Goal: Task Accomplishment & Management: Complete application form

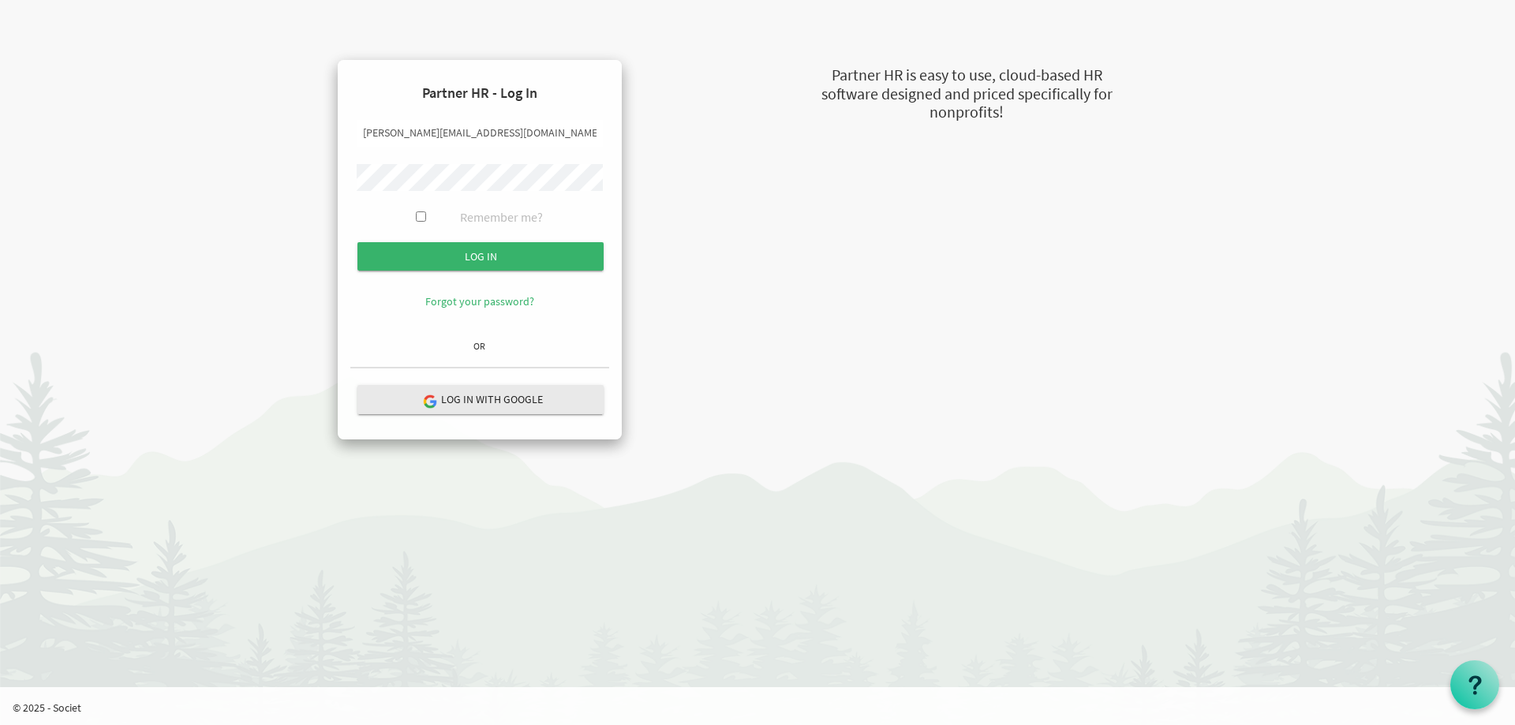
drag, startPoint x: 399, startPoint y: 133, endPoint x: 303, endPoint y: 135, distance: 95.5
click at [303, 135] on div "Partner HR - Log In kimona@newcircles.ca Remember me? Log in OR" at bounding box center [479, 250] width 375 height 380
type input "[PERSON_NAME][EMAIL_ADDRESS][DOMAIN_NAME]"
click at [304, 170] on div "Partner HR - Log In alberto@newcircles.ca Remember me? Log in OR" at bounding box center [479, 250] width 375 height 380
click at [406, 331] on div "Log in Forgot your password?" at bounding box center [479, 287] width 259 height 91
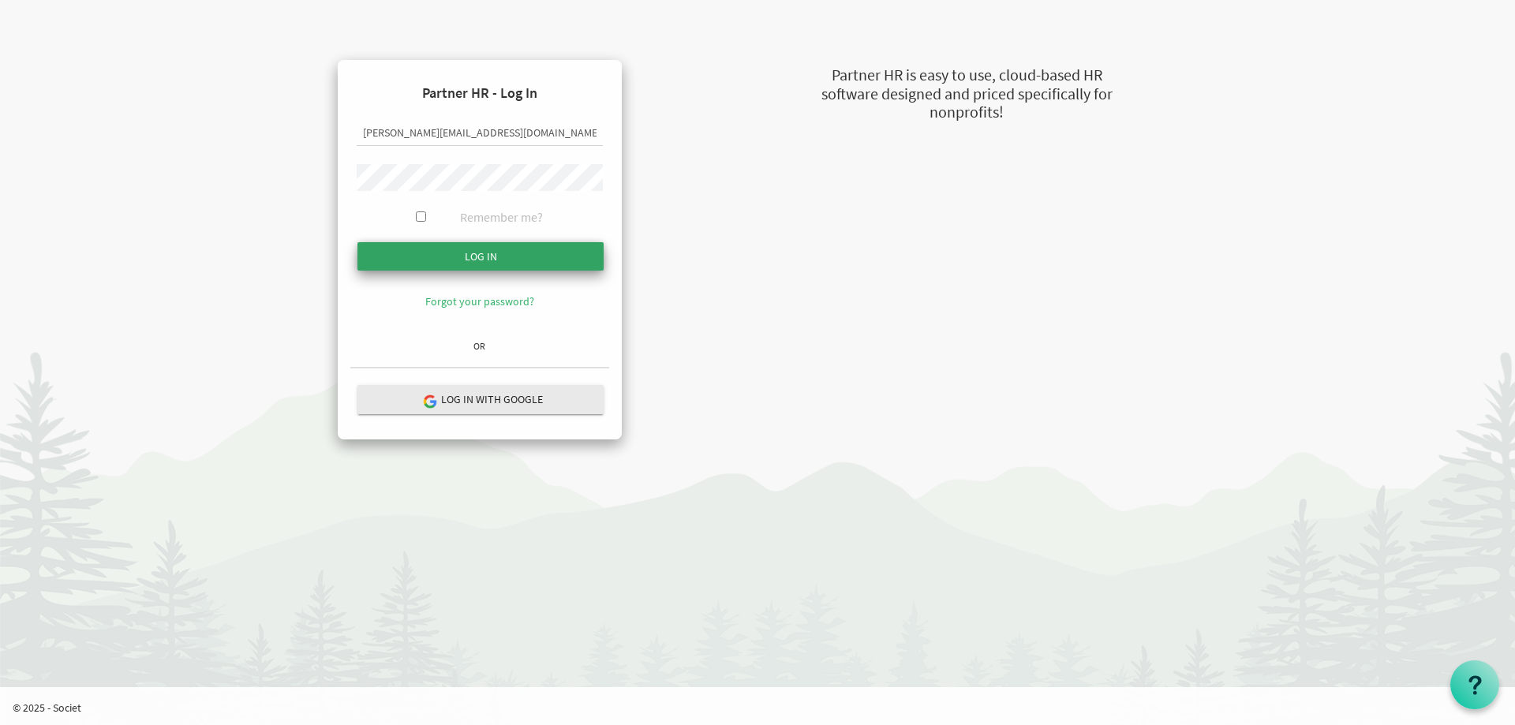
click at [426, 260] on input "Log in" at bounding box center [480, 256] width 246 height 28
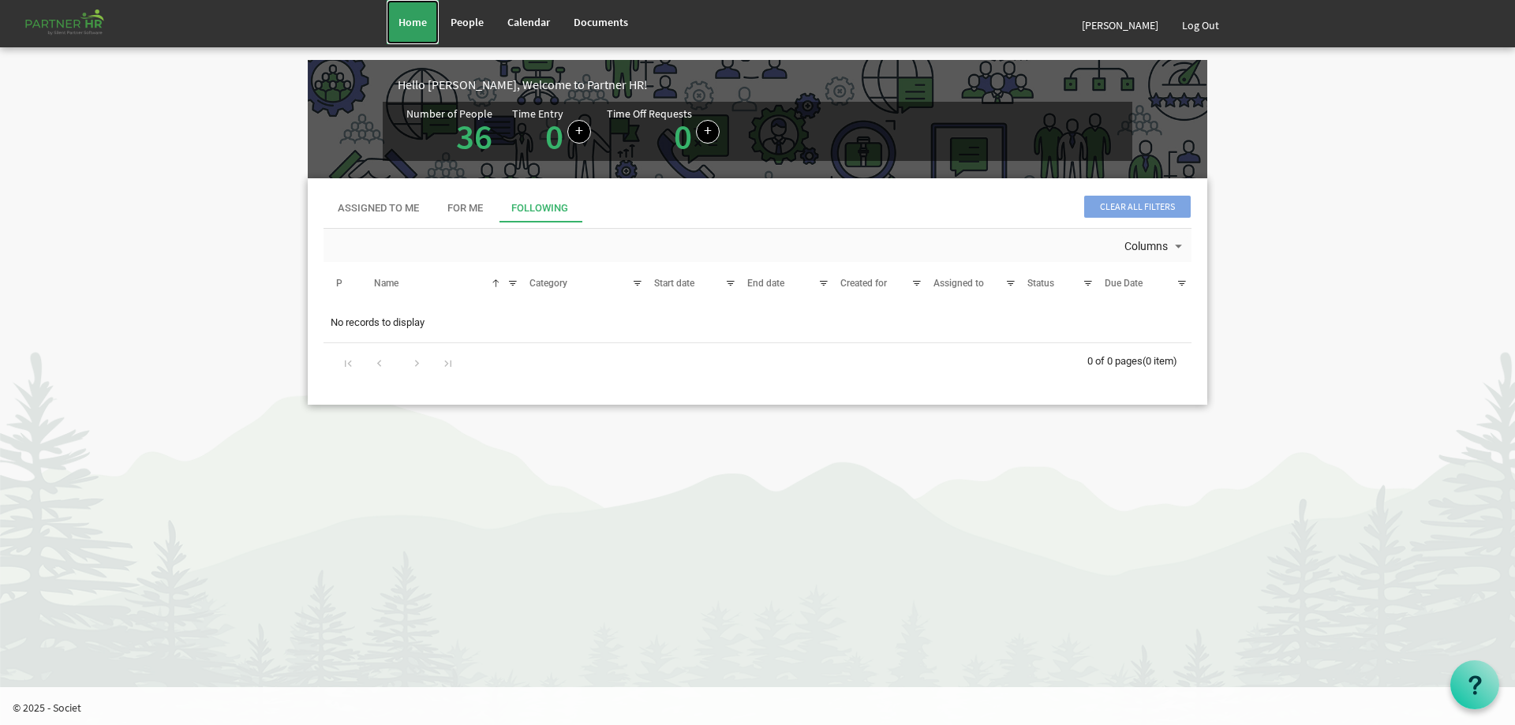
click at [409, 23] on span "Home" at bounding box center [413, 22] width 28 height 14
click at [1116, 24] on link "[PERSON_NAME]" at bounding box center [1120, 25] width 100 height 44
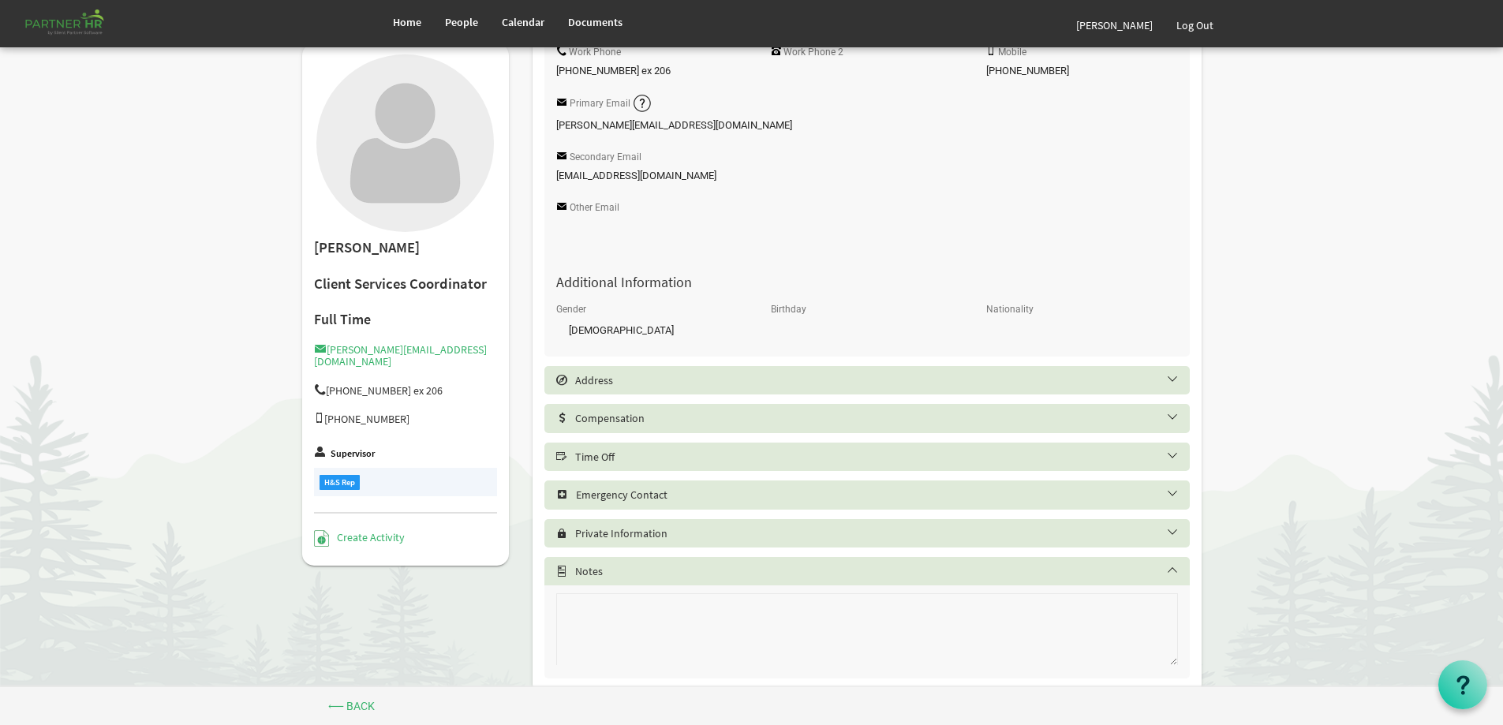
scroll to position [316, 0]
click at [822, 456] on h5 "Time Off" at bounding box center [879, 456] width 646 height 13
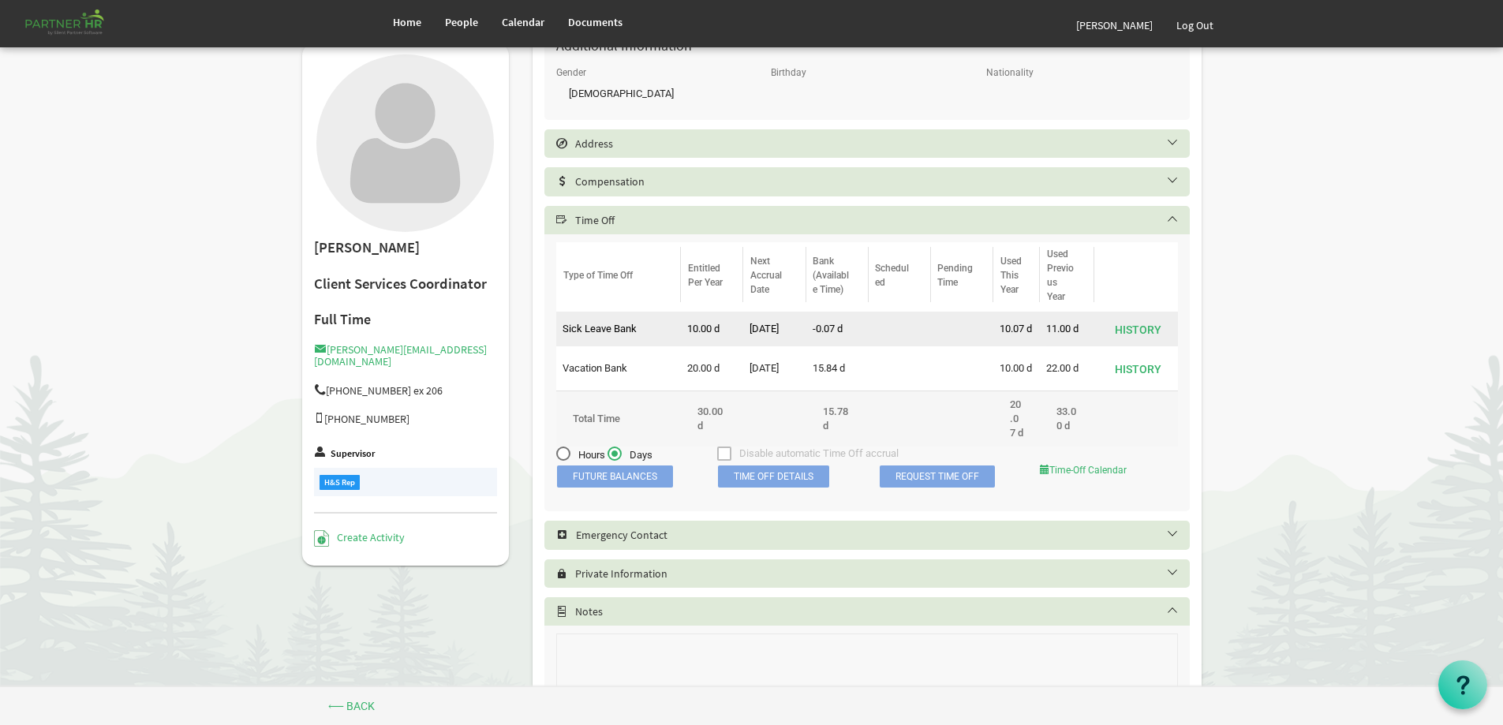
scroll to position [552, 0]
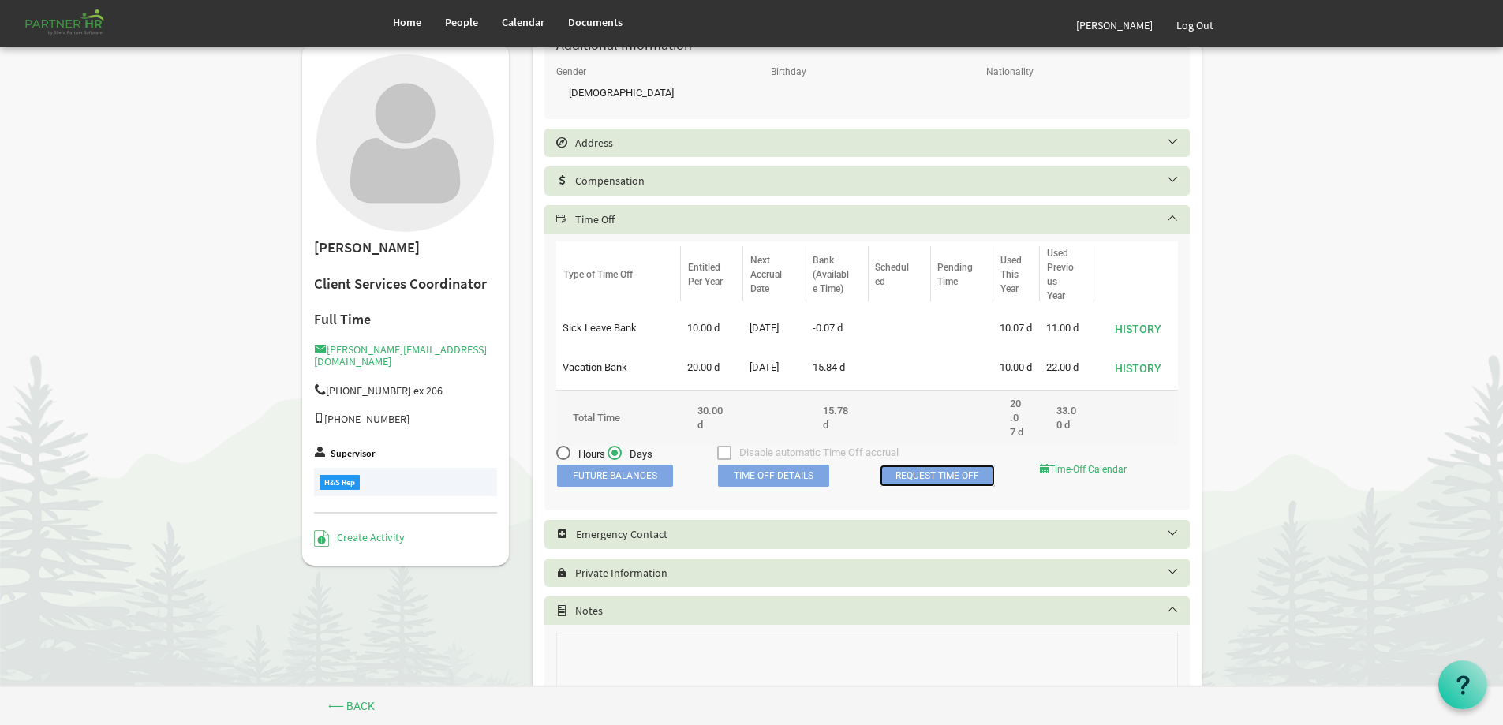
click at [920, 484] on link "Request Time Off" at bounding box center [937, 476] width 115 height 22
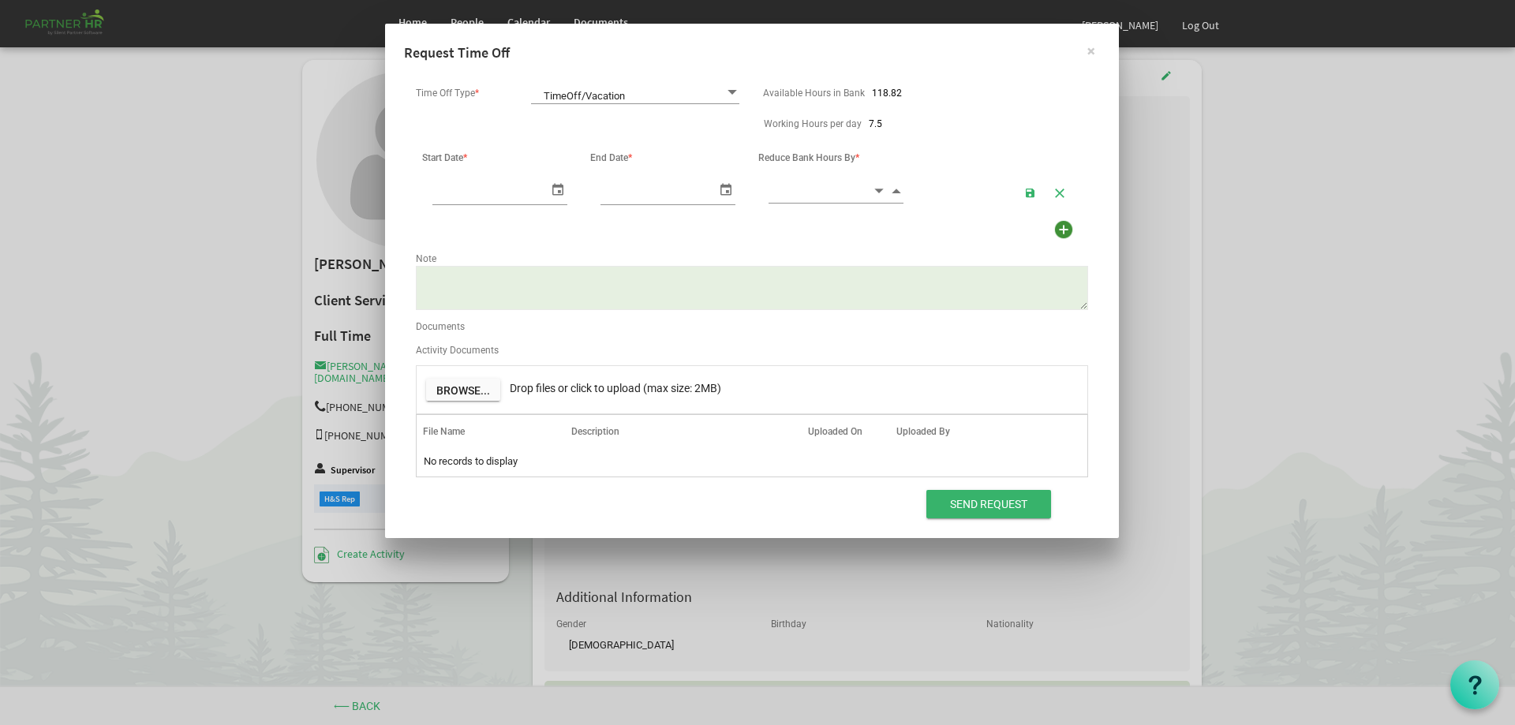
click at [734, 92] on span at bounding box center [732, 92] width 14 height 15
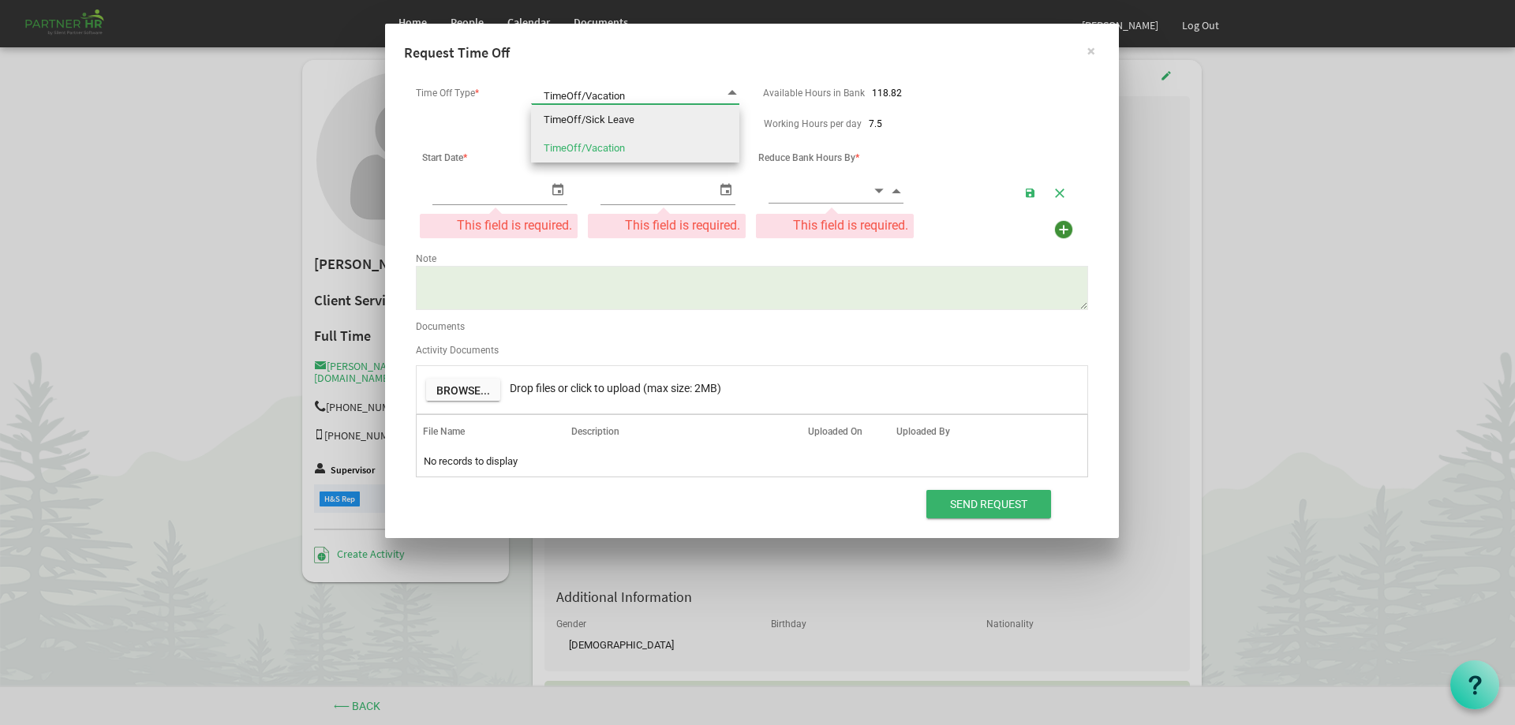
click at [655, 119] on li "TimeOff/Sick Leave" at bounding box center [635, 120] width 208 height 28
type input "TimeOff/Sick Leave"
click at [464, 167] on div "Start Date *" at bounding box center [500, 157] width 166 height 23
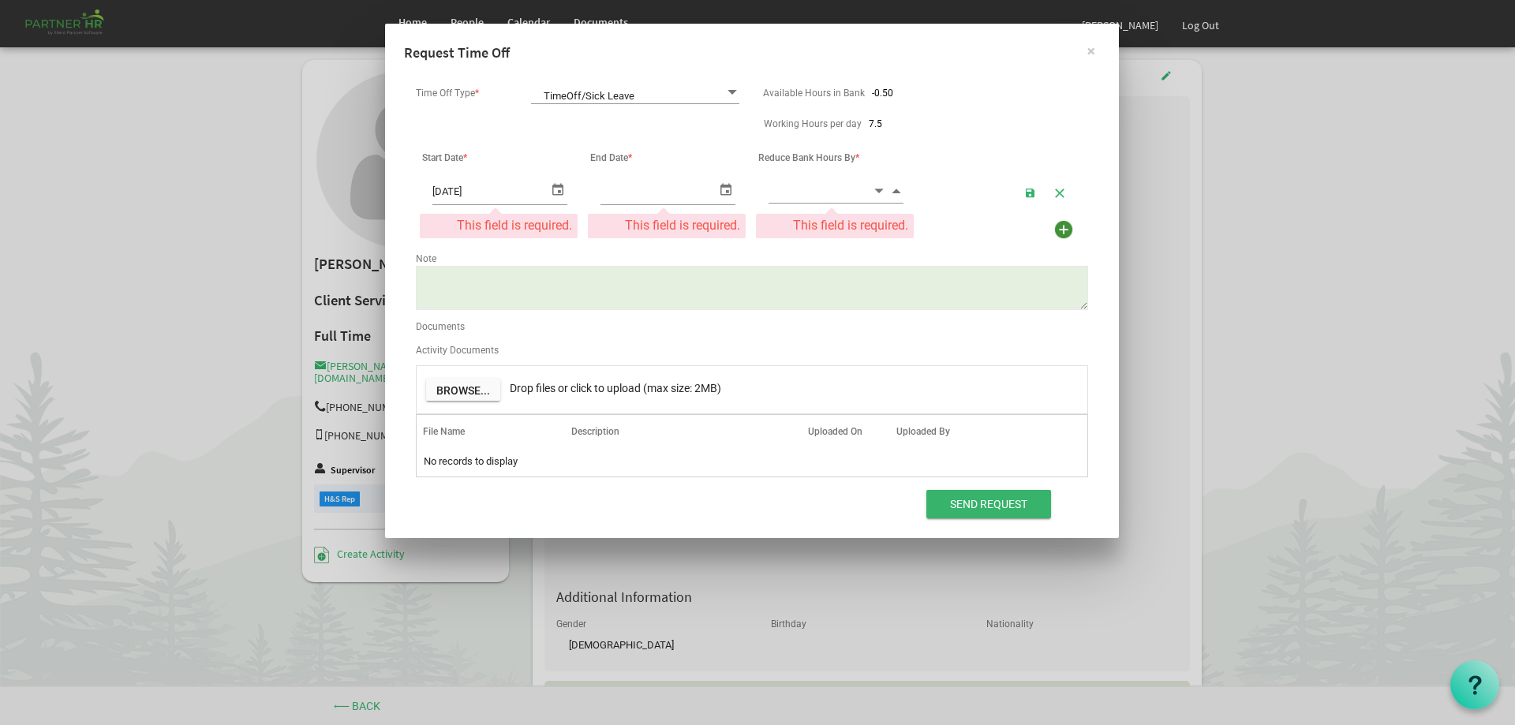
click at [465, 189] on input "8/11/2025" at bounding box center [490, 191] width 116 height 26
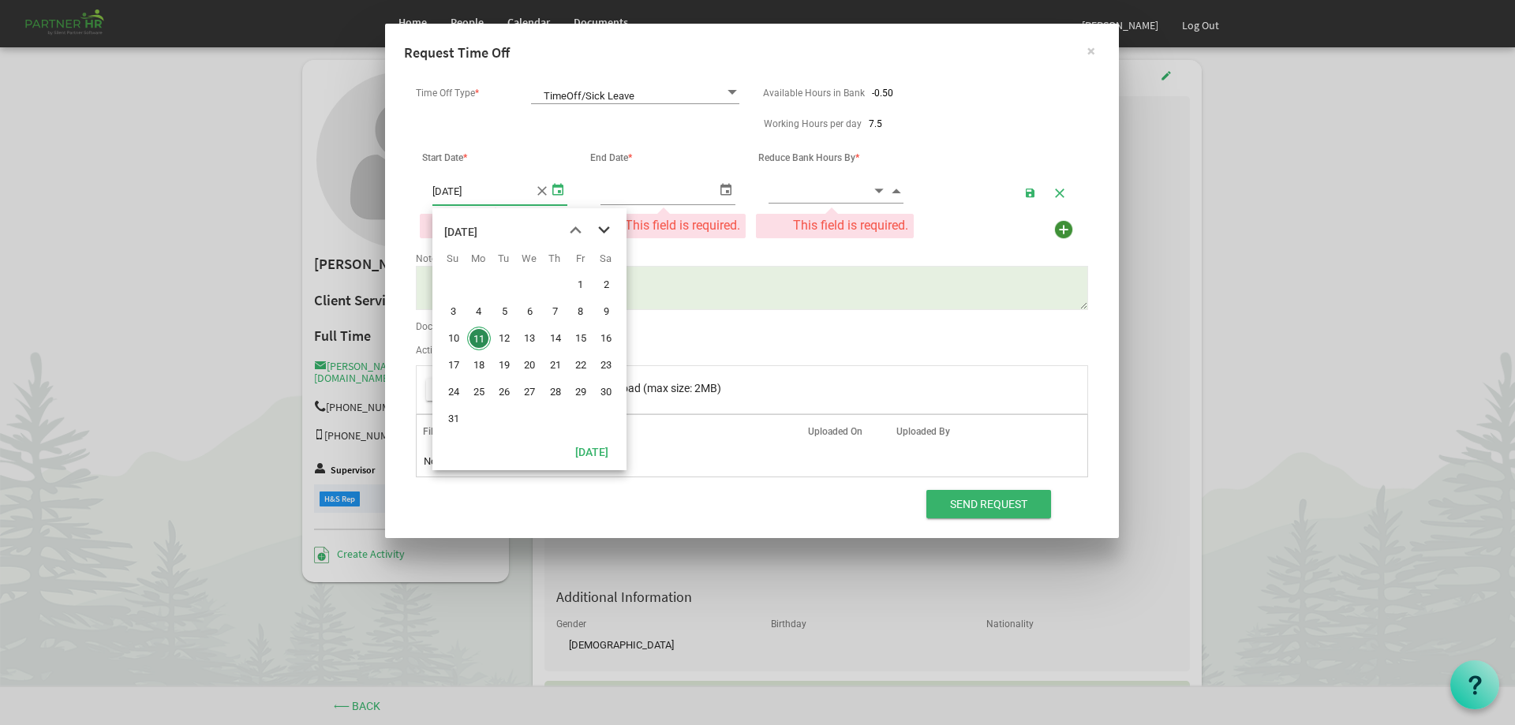
click at [604, 230] on span "next month" at bounding box center [604, 230] width 28 height 28
click at [506, 312] on span "7" at bounding box center [504, 312] width 24 height 24
type input "[DATE]"
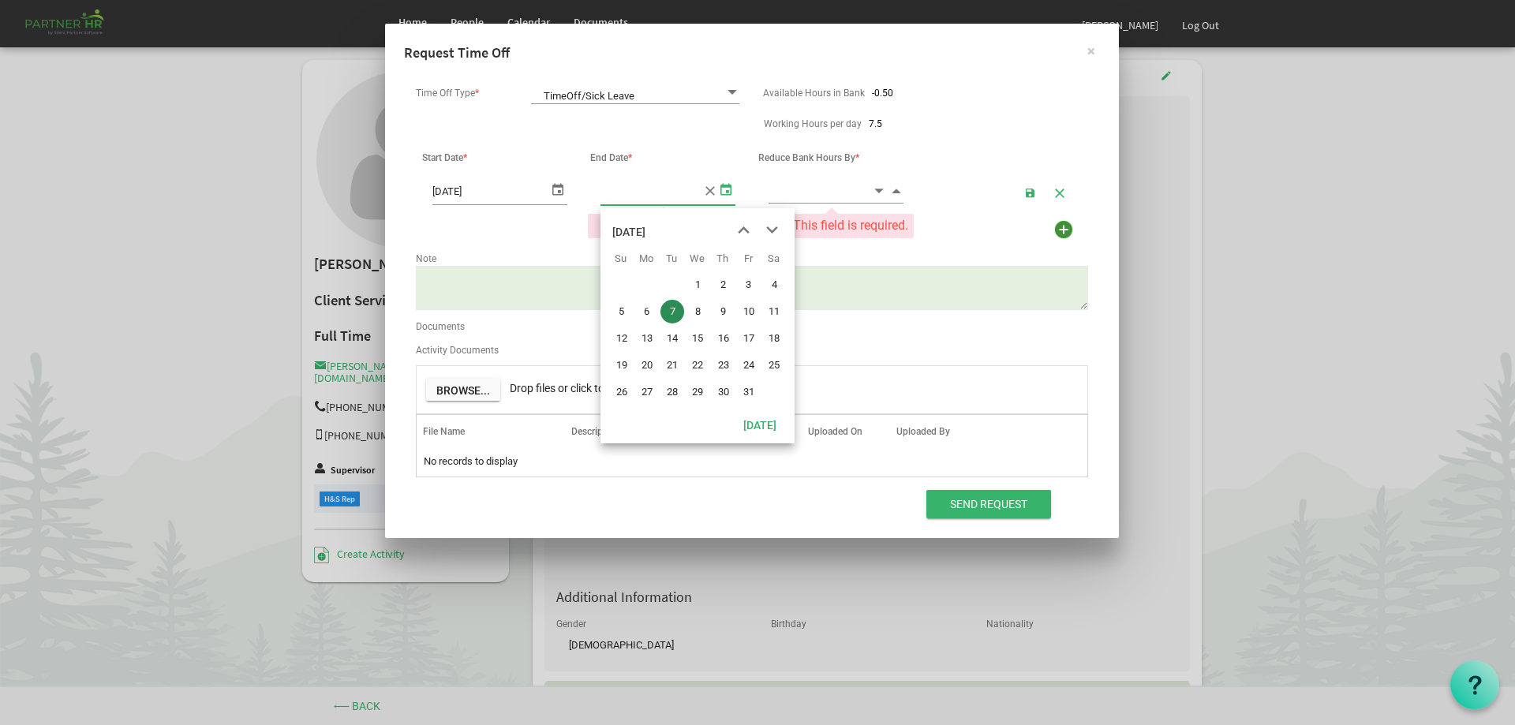
type input "[DATE]"
click at [726, 189] on span "select" at bounding box center [726, 189] width 19 height 23
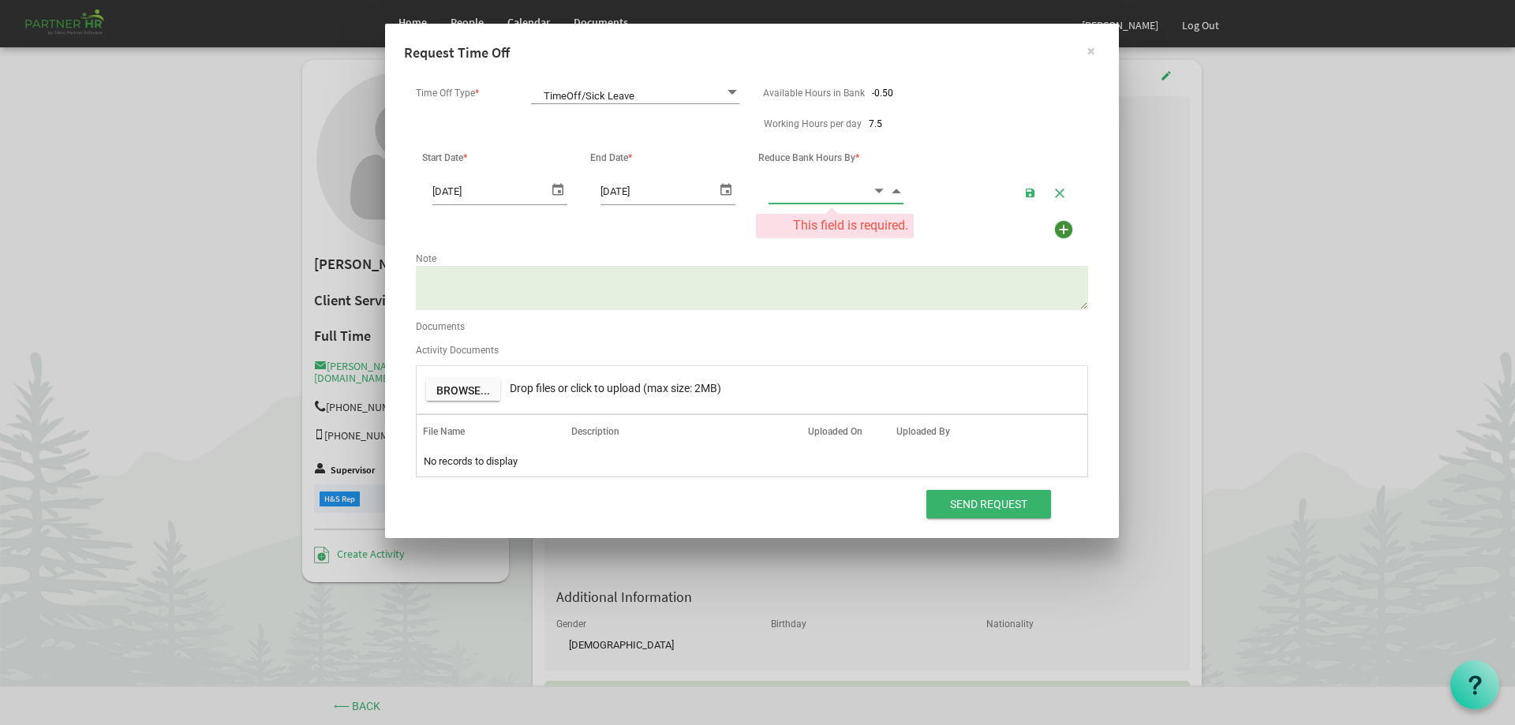
click at [834, 195] on input at bounding box center [820, 190] width 103 height 24
type input "4.00"
click at [499, 286] on textarea "Note" at bounding box center [752, 288] width 672 height 44
click at [580, 275] on textarea "Half day Ultrasound appointment. WFH in the afternoon" at bounding box center [752, 288] width 672 height 44
type textarea "Half day Ultrasound appointment SMH. WFH in the afternoon"
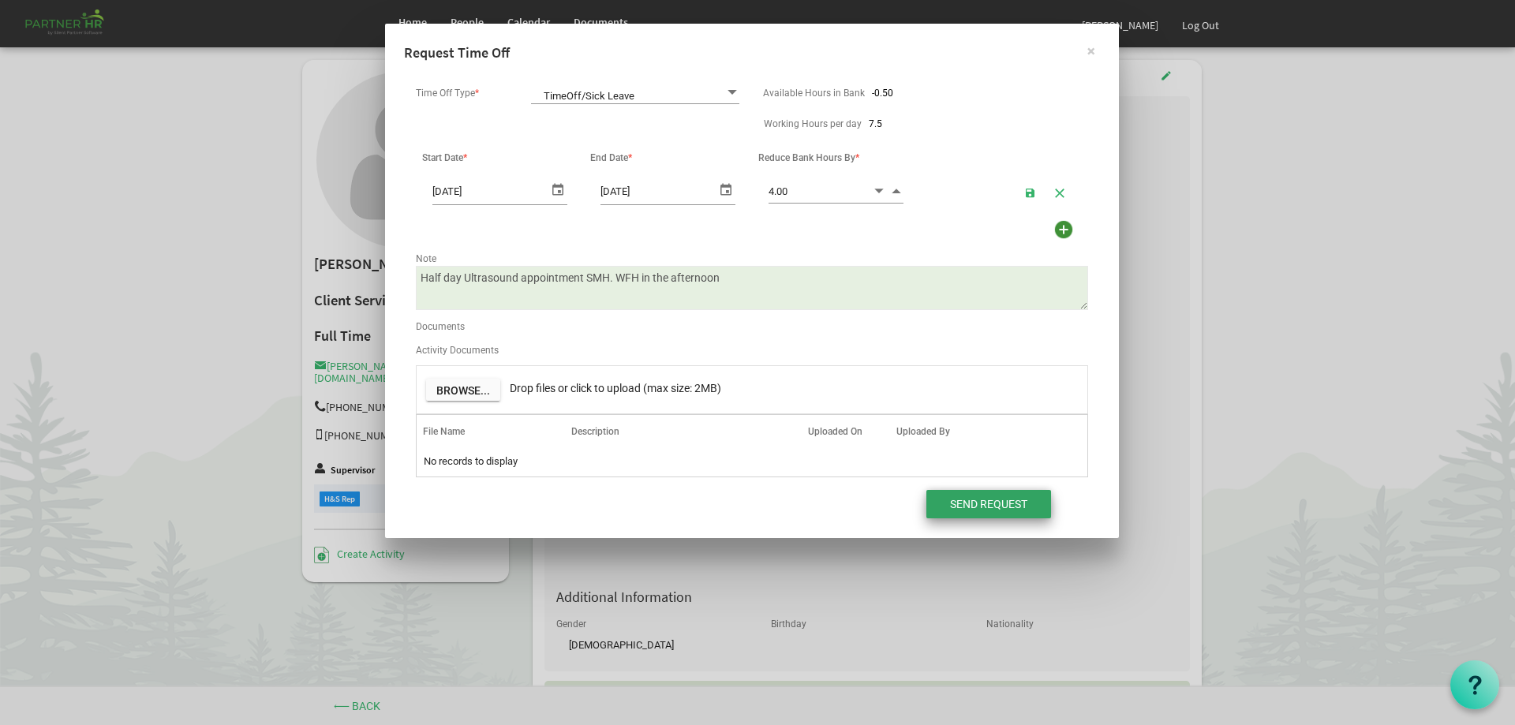
click at [974, 503] on input "Send Request" at bounding box center [988, 504] width 125 height 28
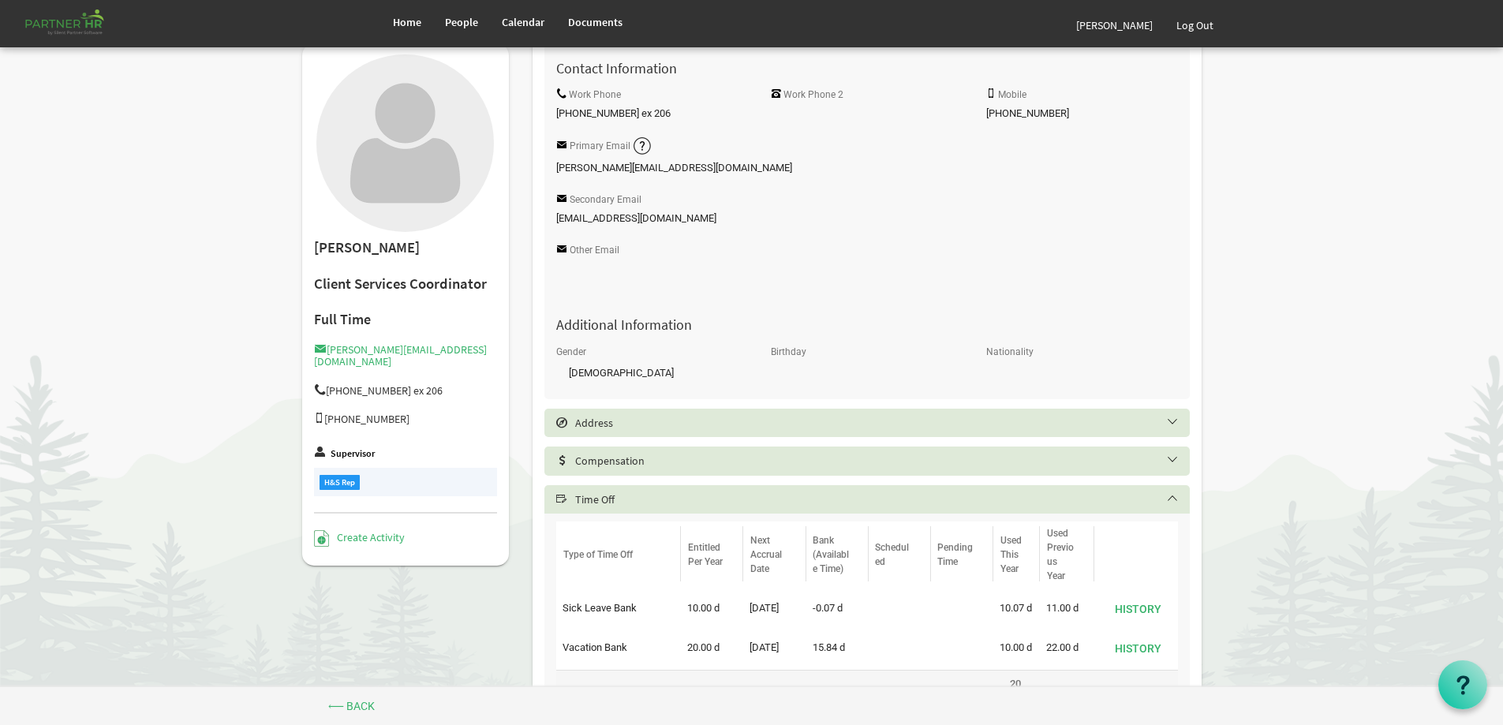
scroll to position [395, 0]
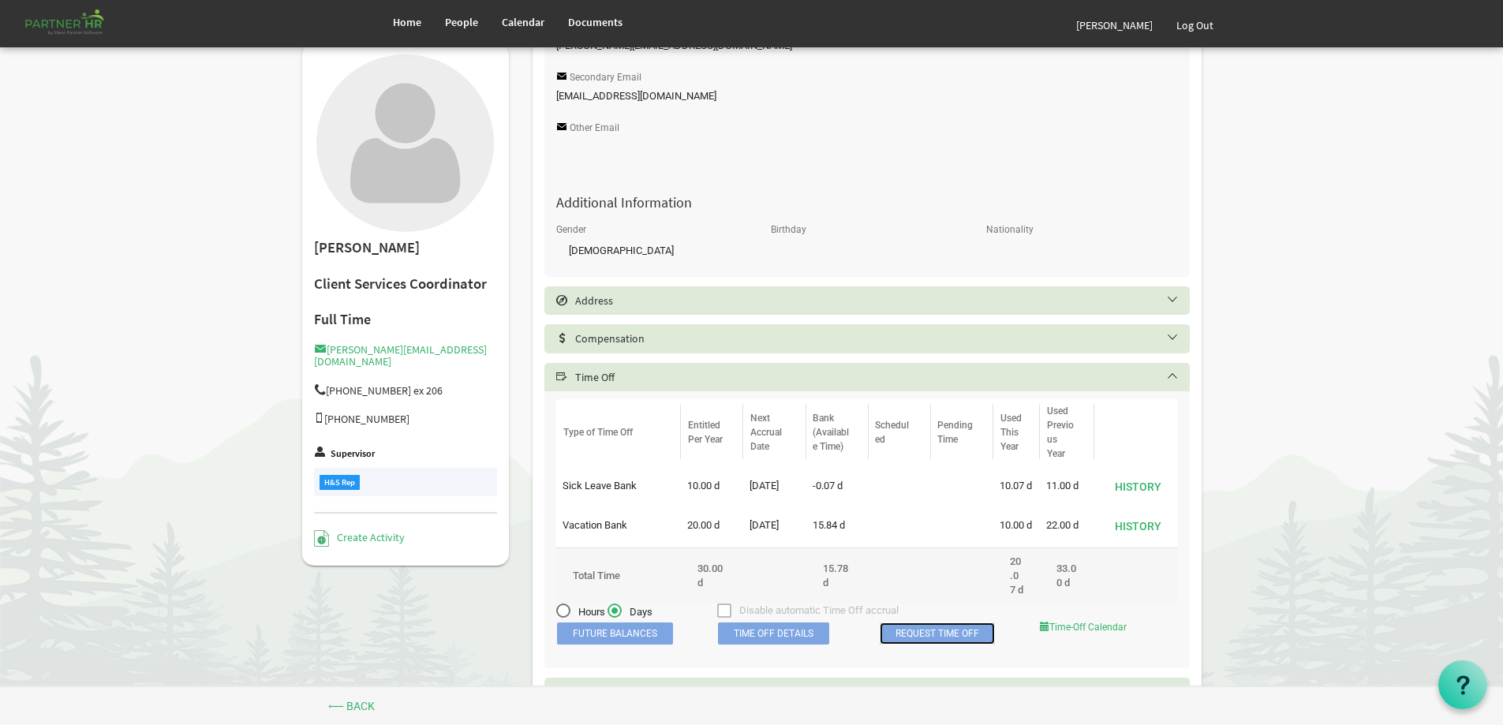
click at [931, 645] on link "Request Time Off" at bounding box center [937, 634] width 115 height 22
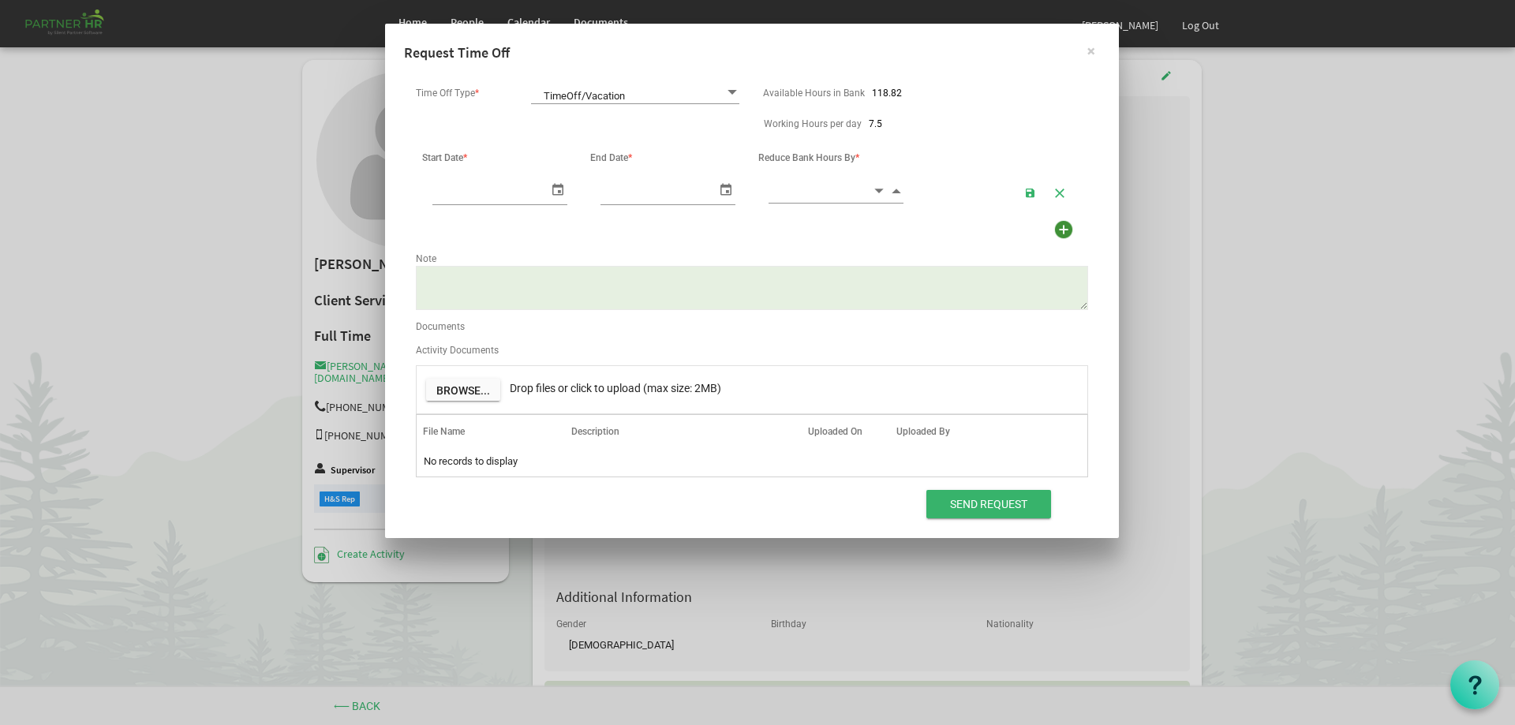
scroll to position [0, 17]
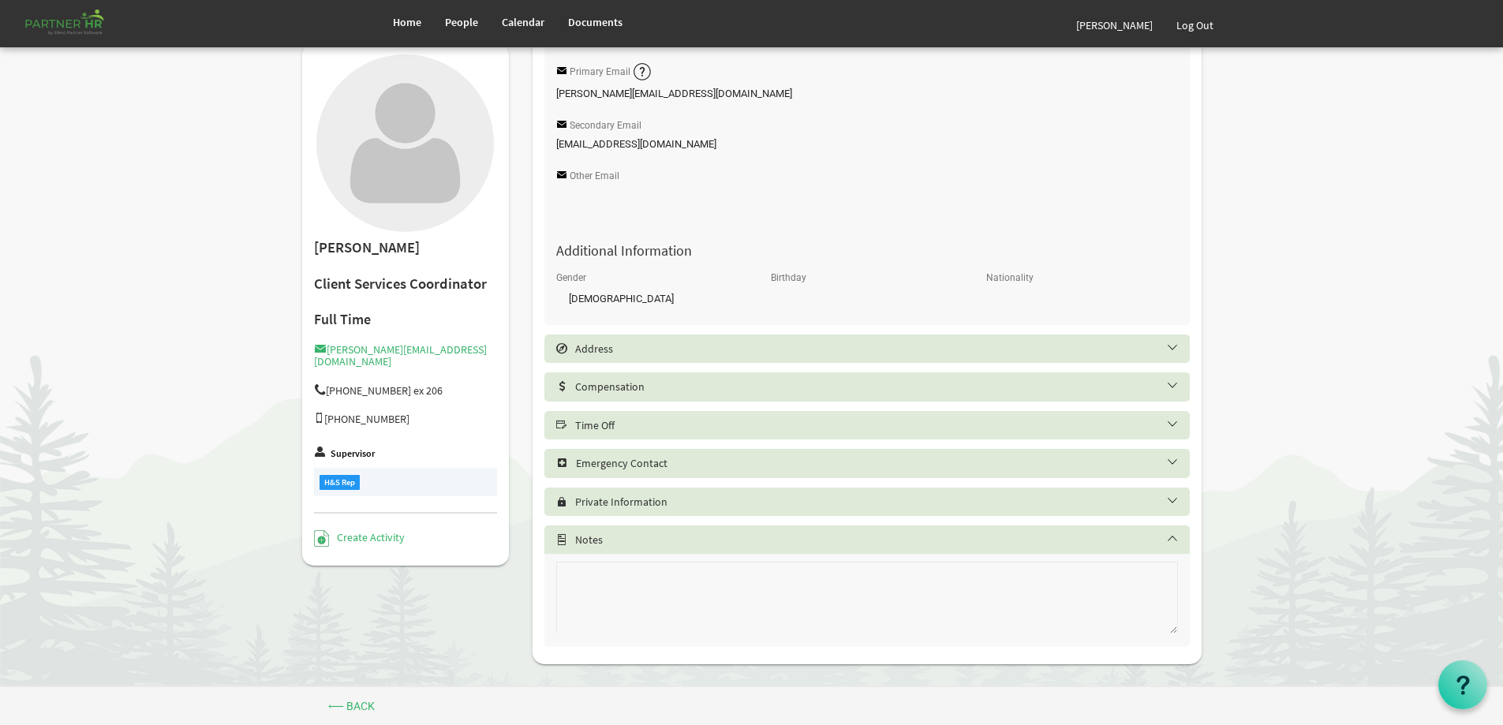
scroll to position [355, 0]
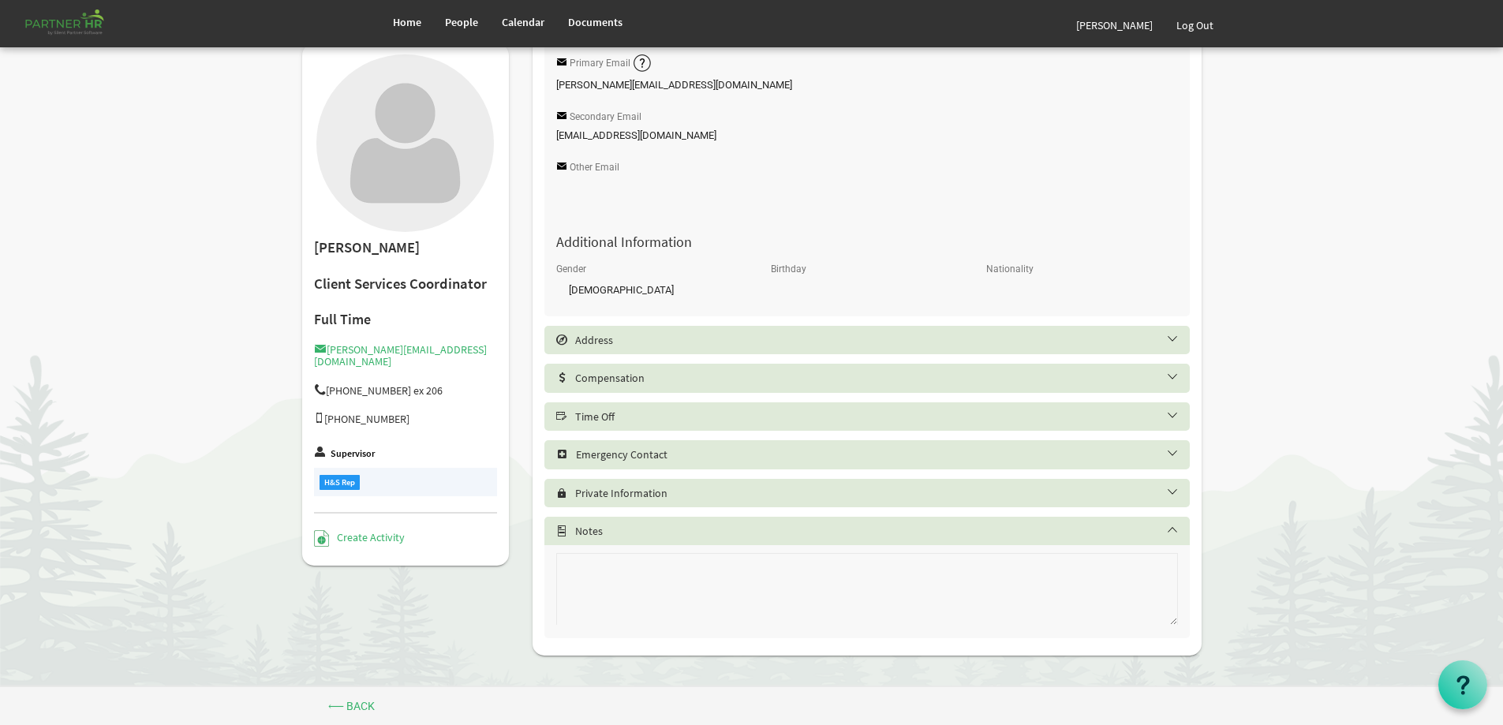
click at [762, 423] on h5 "Time Off" at bounding box center [879, 416] width 646 height 13
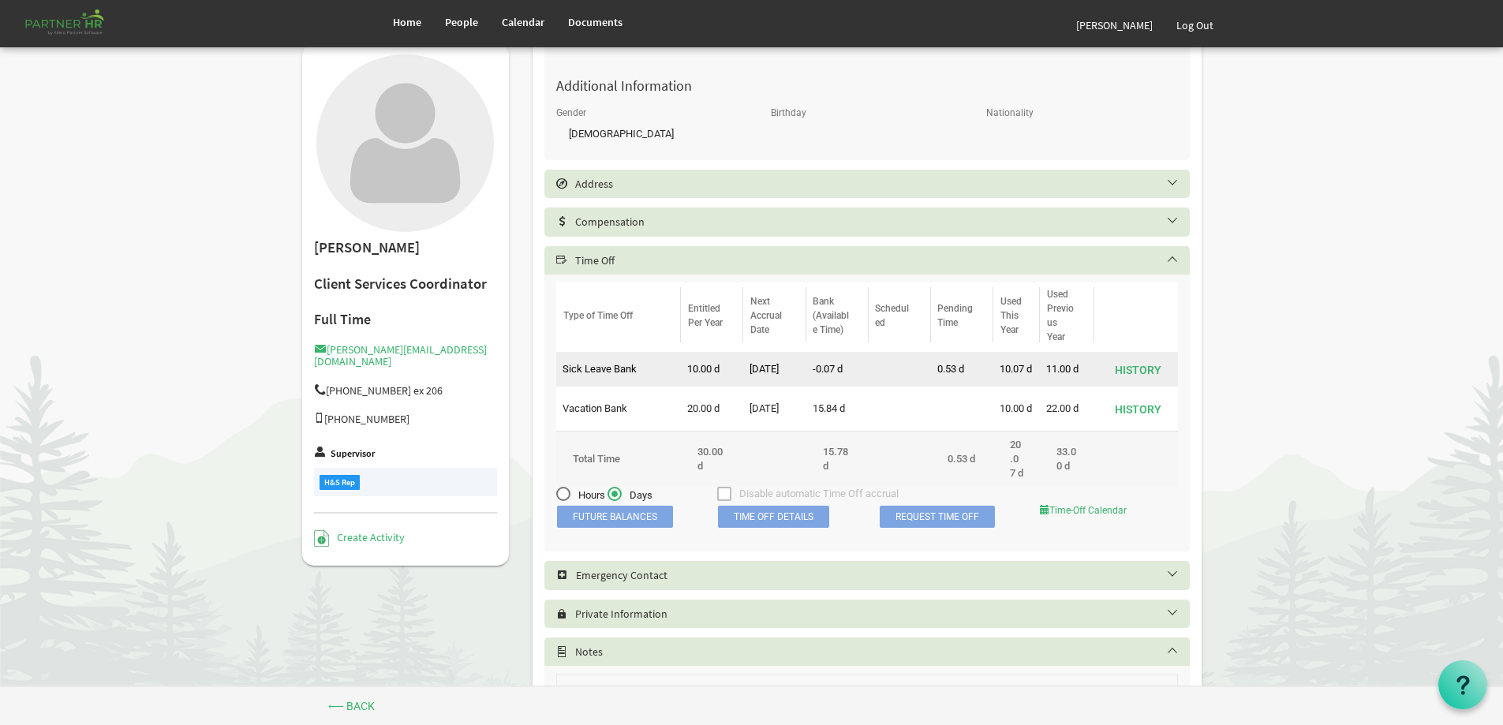
scroll to position [513, 0]
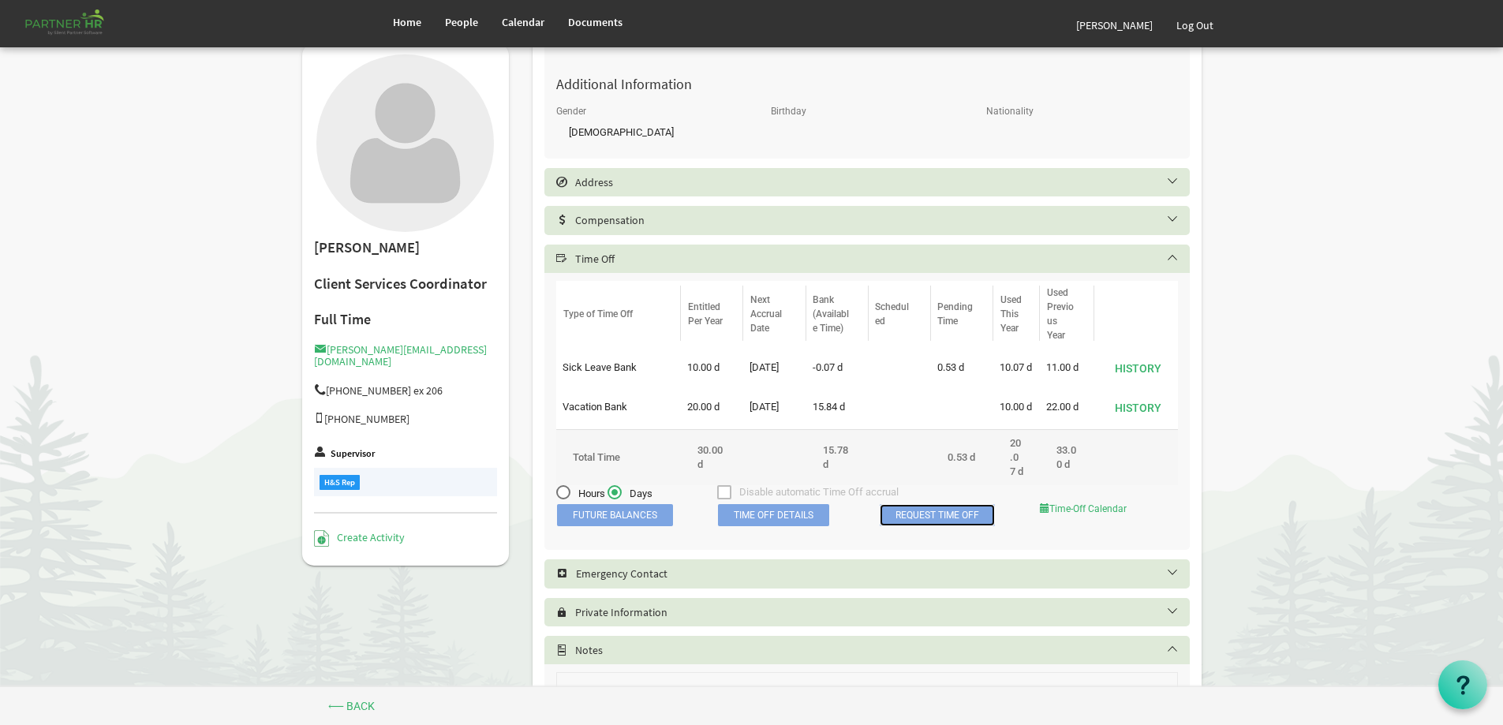
click at [931, 526] on link "Request Time Off" at bounding box center [937, 515] width 115 height 22
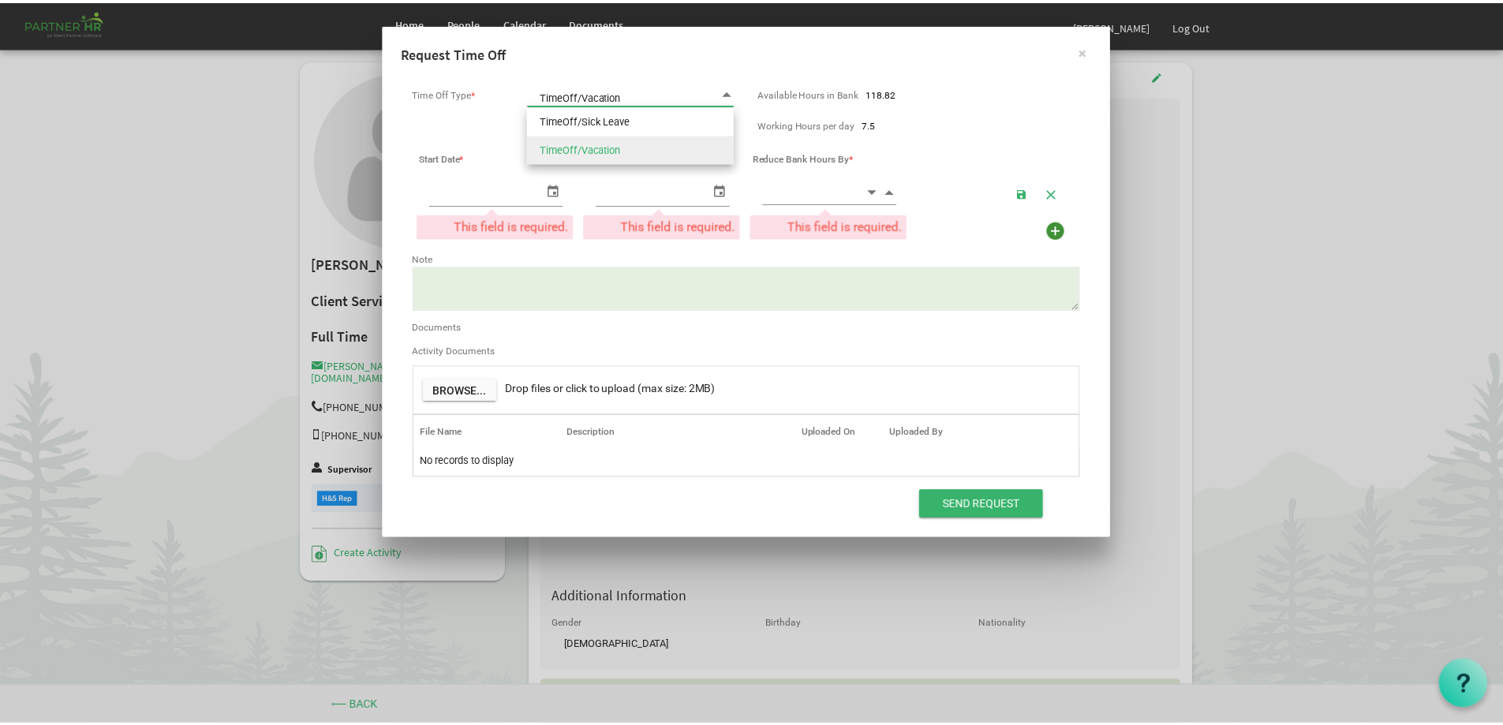
scroll to position [0, 0]
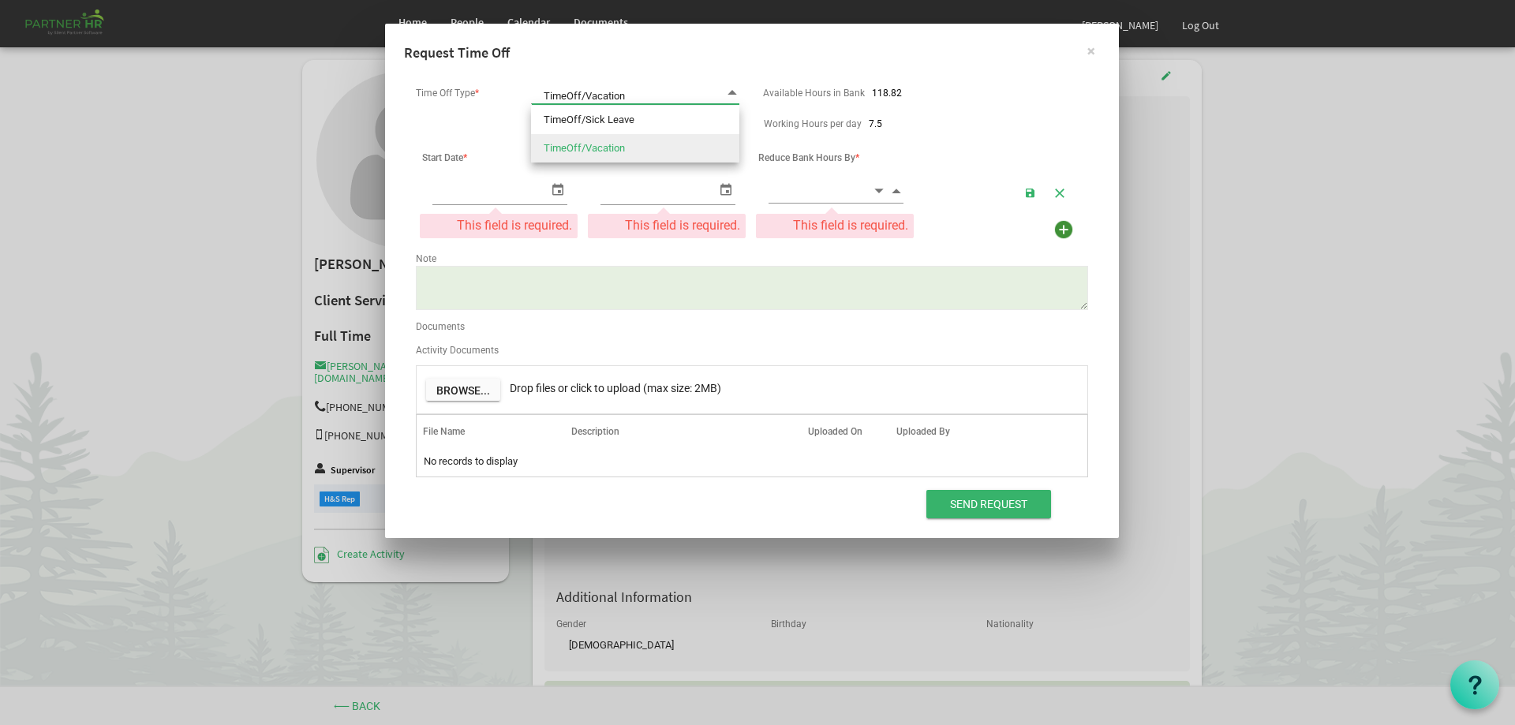
click at [734, 93] on span at bounding box center [732, 92] width 14 height 15
click at [600, 117] on li "TimeOff/Sick Leave" at bounding box center [635, 120] width 208 height 28
type input "TimeOff/Sick Leave"
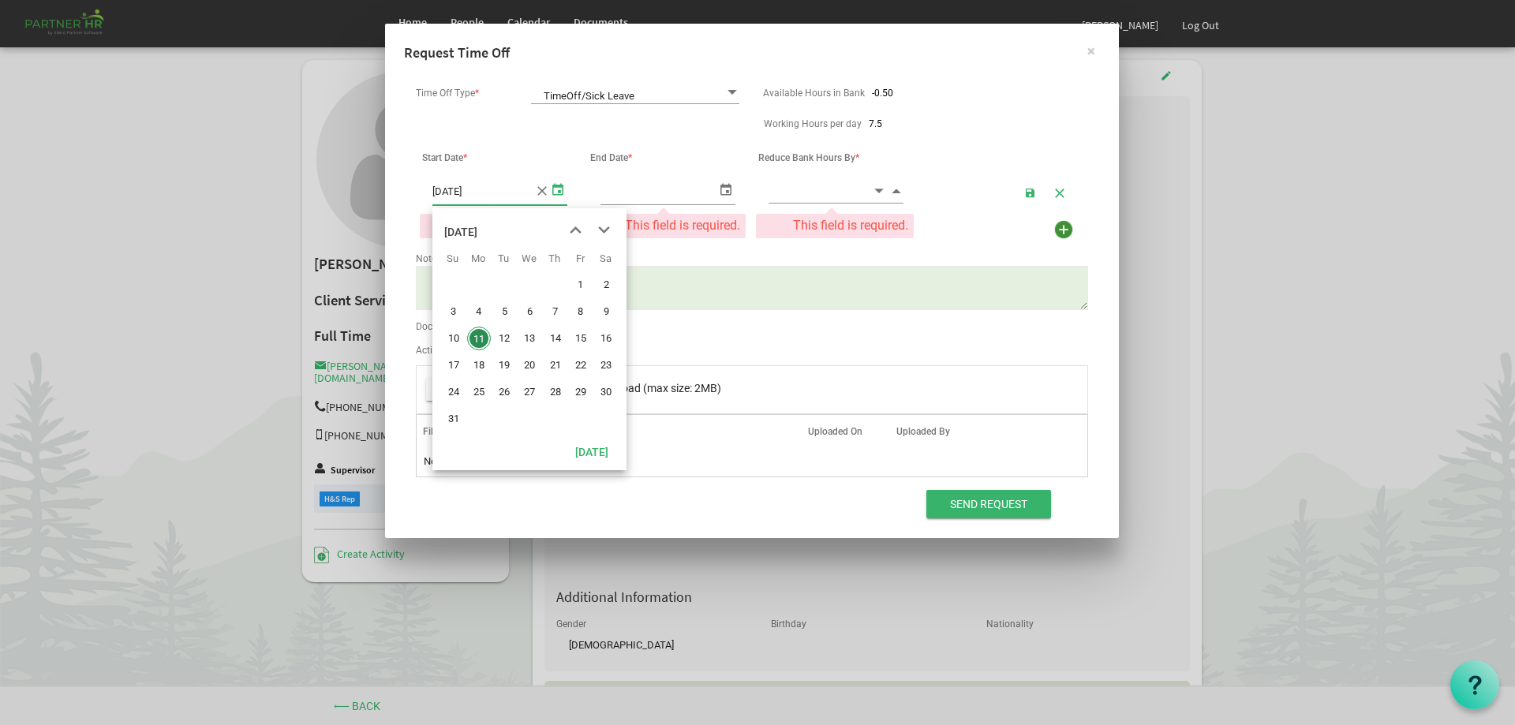
click at [554, 192] on span "select" at bounding box center [557, 189] width 19 height 23
click at [604, 231] on span "next month" at bounding box center [604, 230] width 28 height 28
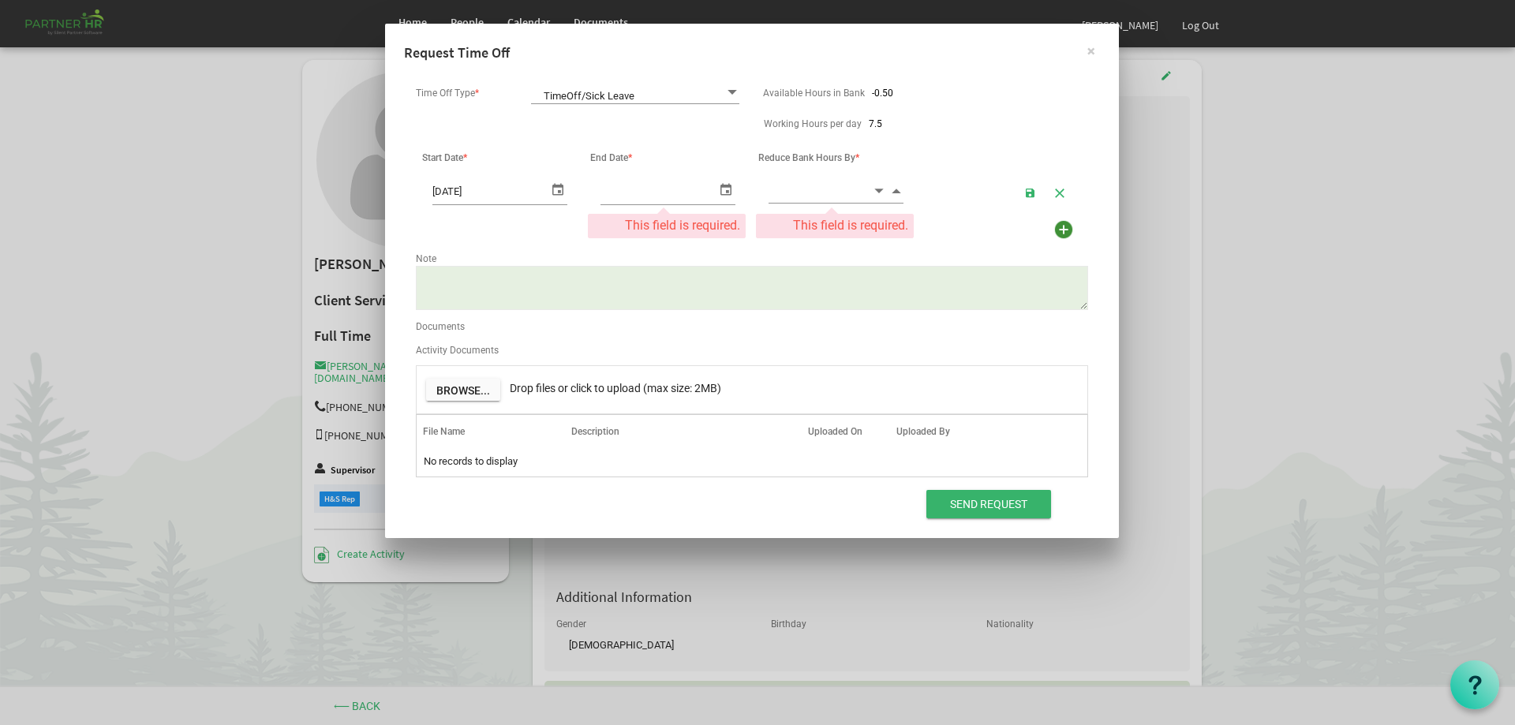
click at [604, 231] on div "This field is required." at bounding box center [667, 226] width 156 height 23
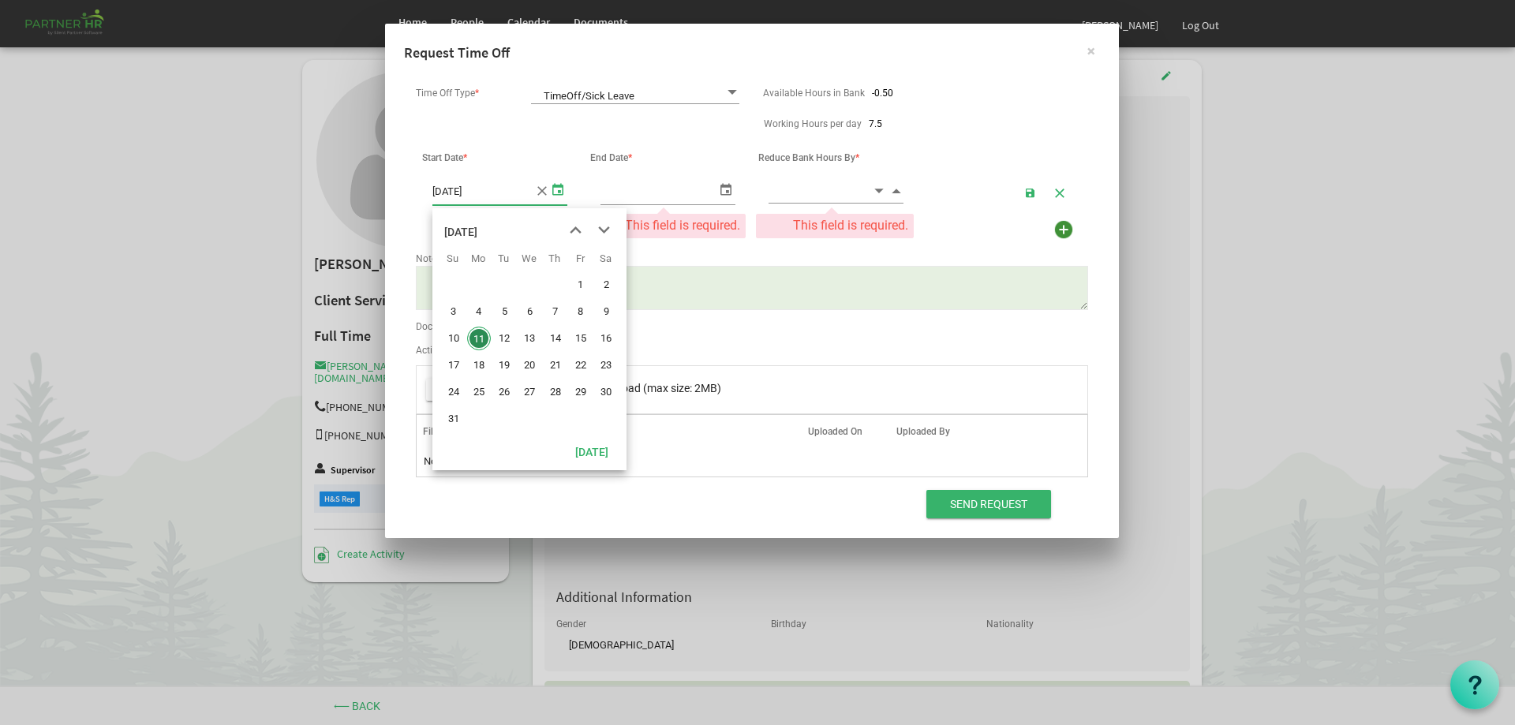
click at [558, 191] on span "select" at bounding box center [557, 189] width 19 height 23
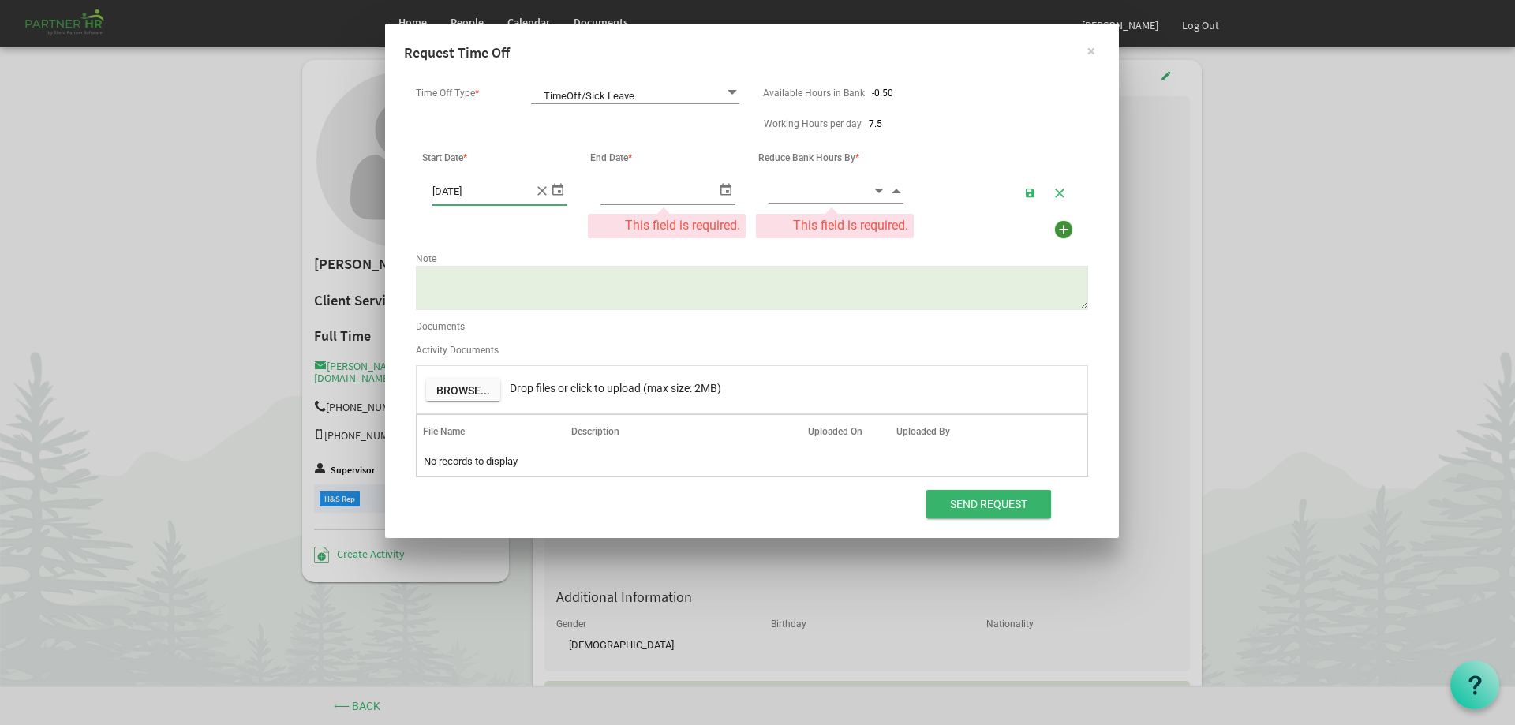
click at [558, 191] on span "select" at bounding box center [557, 189] width 19 height 23
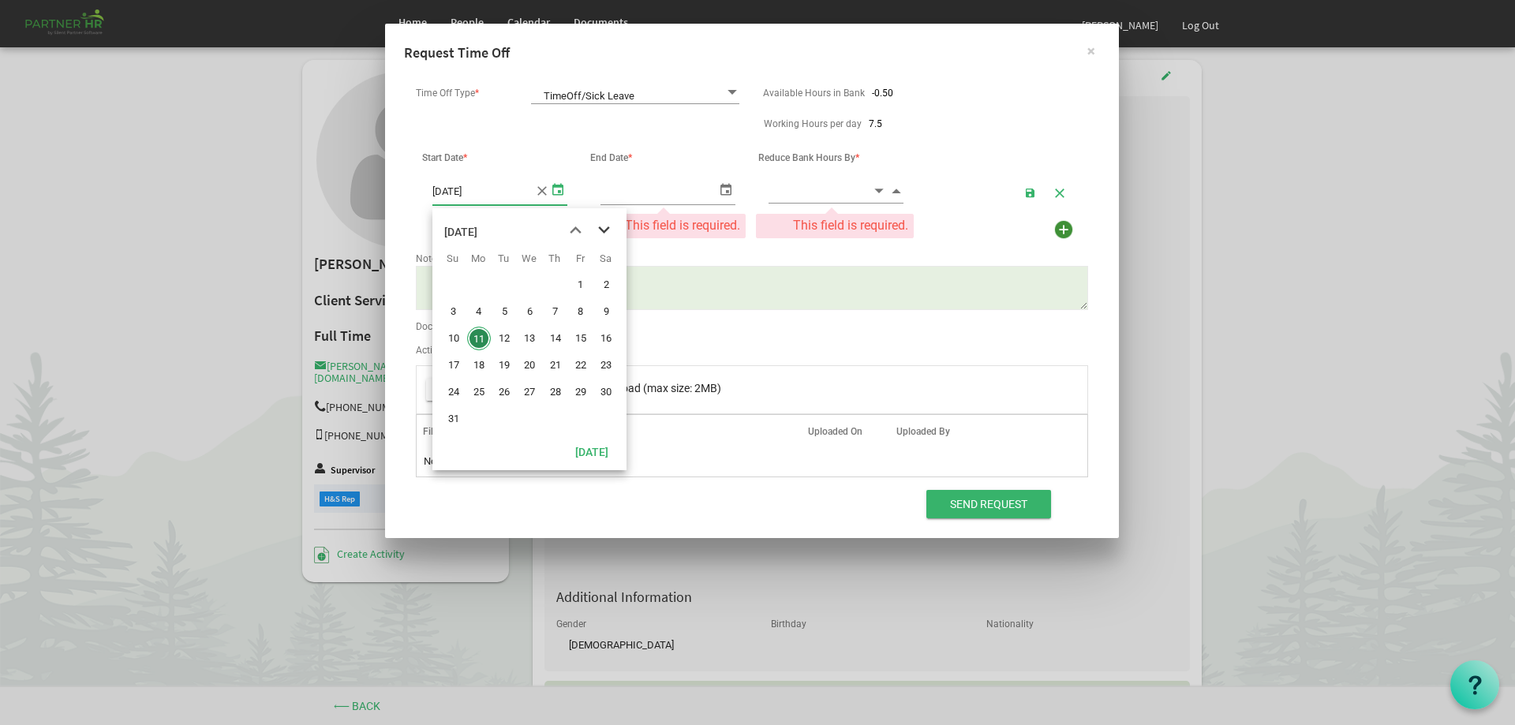
click at [605, 229] on span "next month" at bounding box center [604, 230] width 28 height 28
click at [531, 342] on span "12" at bounding box center [530, 339] width 24 height 24
type input "[DATE]"
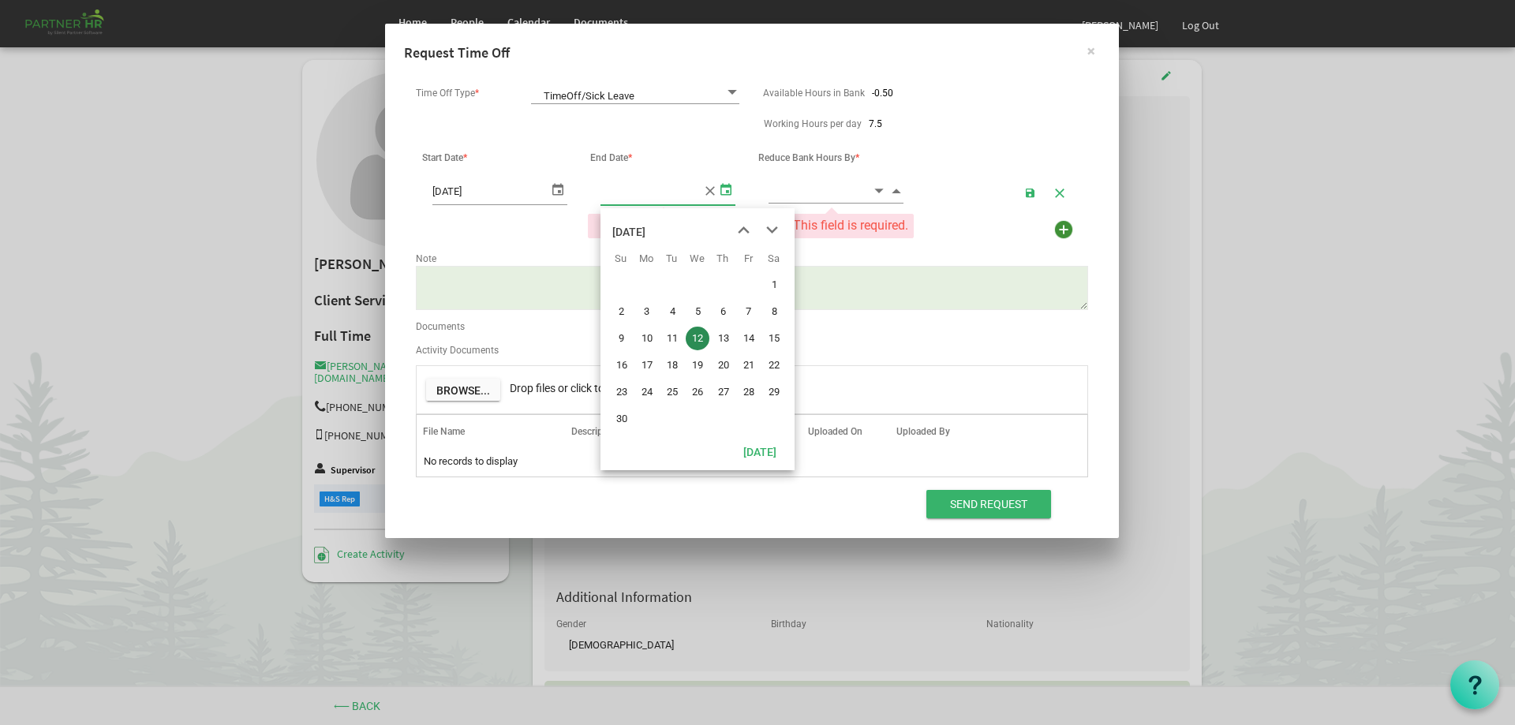
type input "[DATE]"
click at [728, 188] on span "select" at bounding box center [726, 189] width 19 height 23
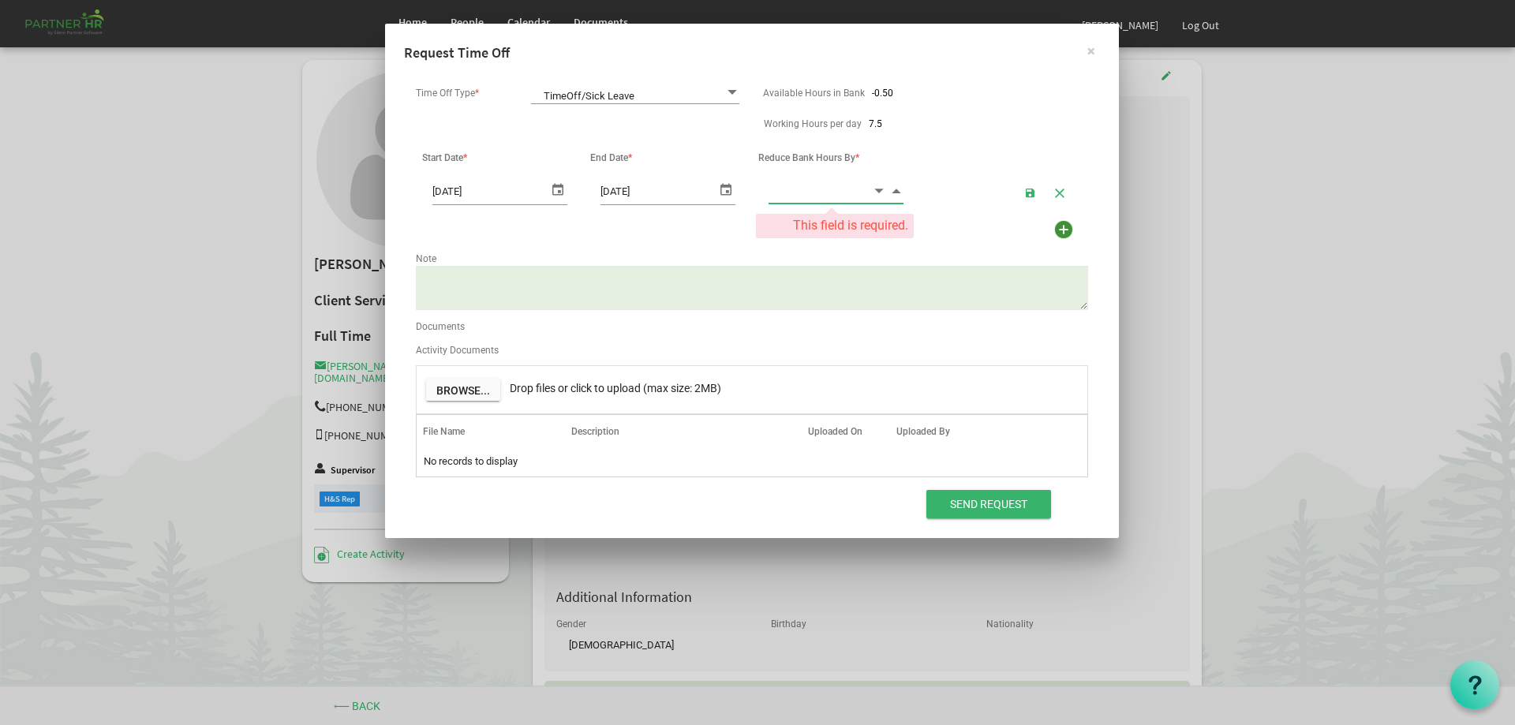
click at [822, 184] on input at bounding box center [820, 190] width 103 height 24
type input "7.50"
click at [601, 291] on textarea "Note" at bounding box center [752, 288] width 672 height 44
type textarea "Hepatology follow up SMH. [PERSON_NAME]"
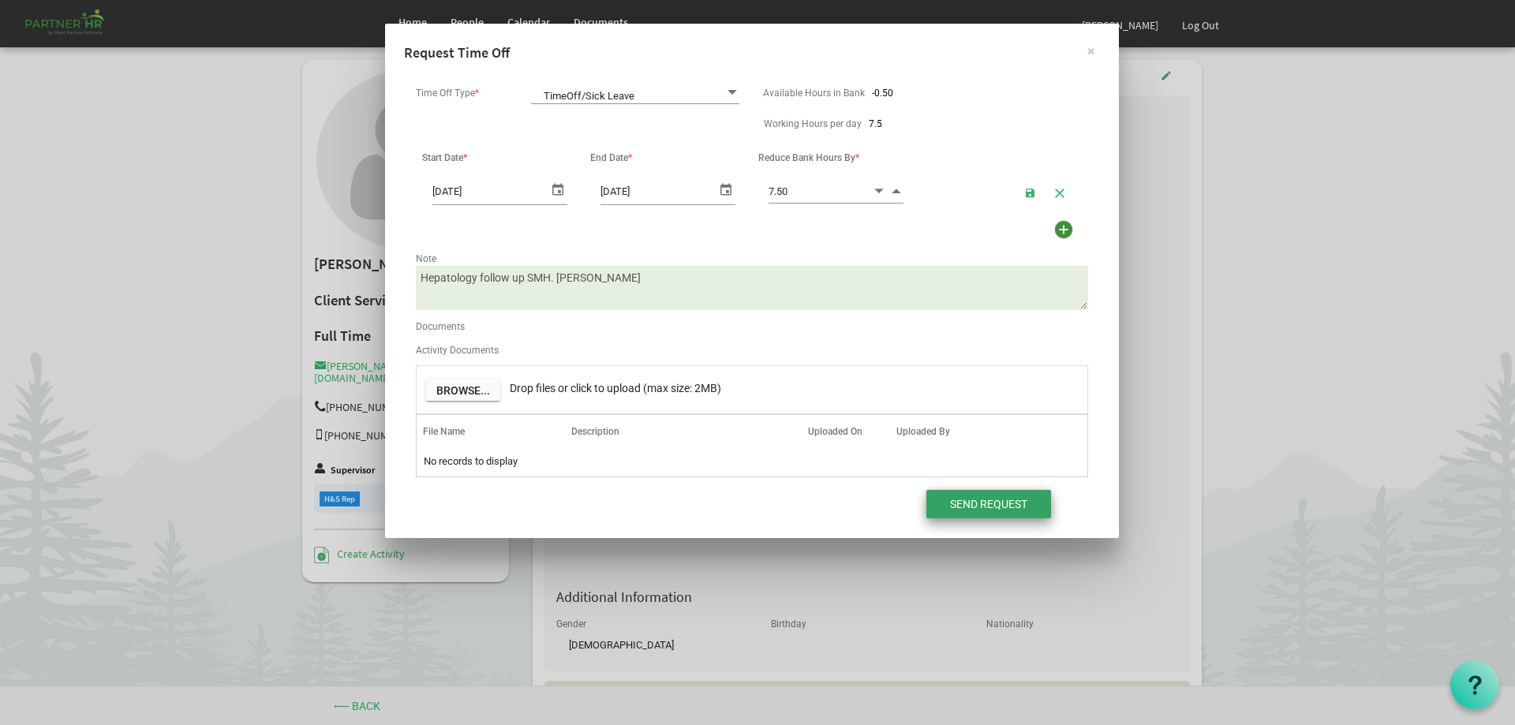
click at [981, 502] on input "Send Request" at bounding box center [988, 504] width 125 height 28
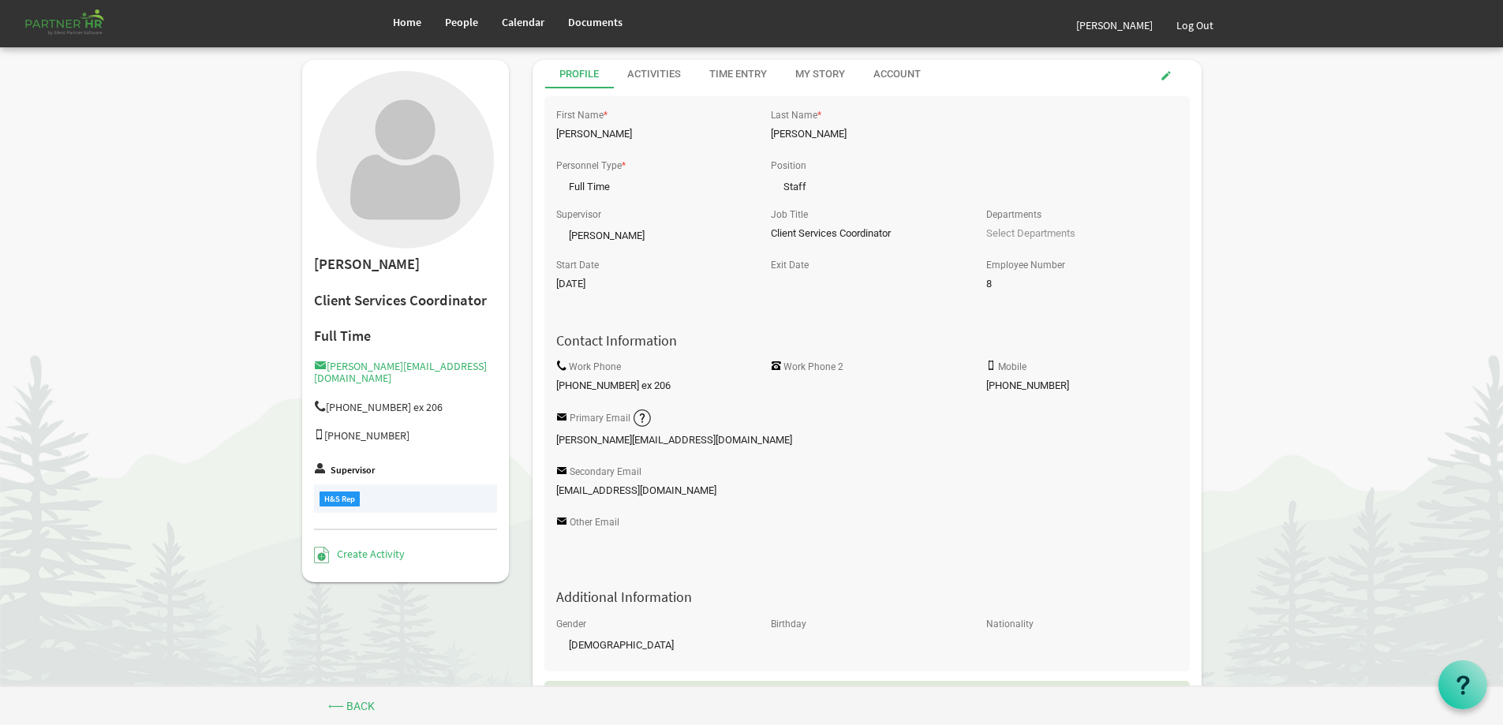
click at [884, 565] on div "Additional Information" at bounding box center [868, 587] width 646 height 51
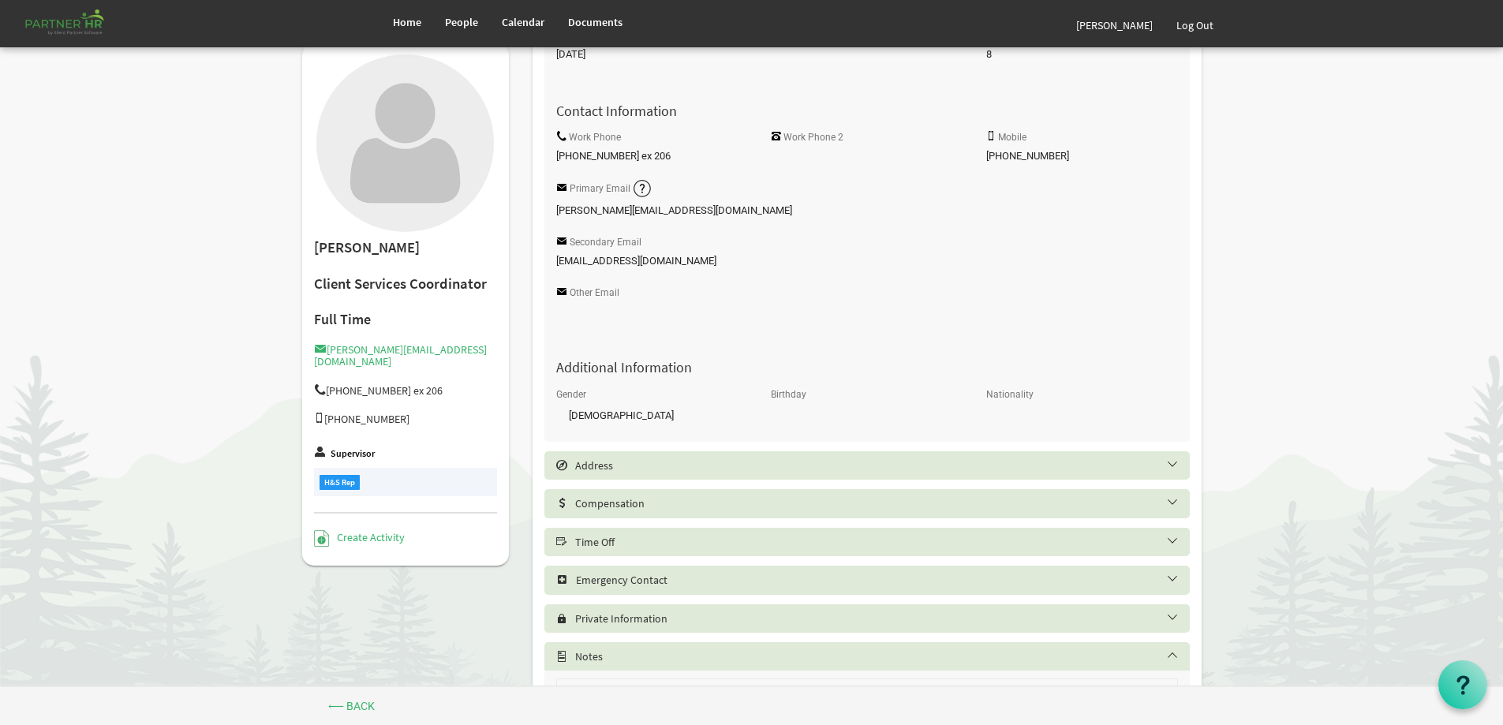
scroll to position [237, 0]
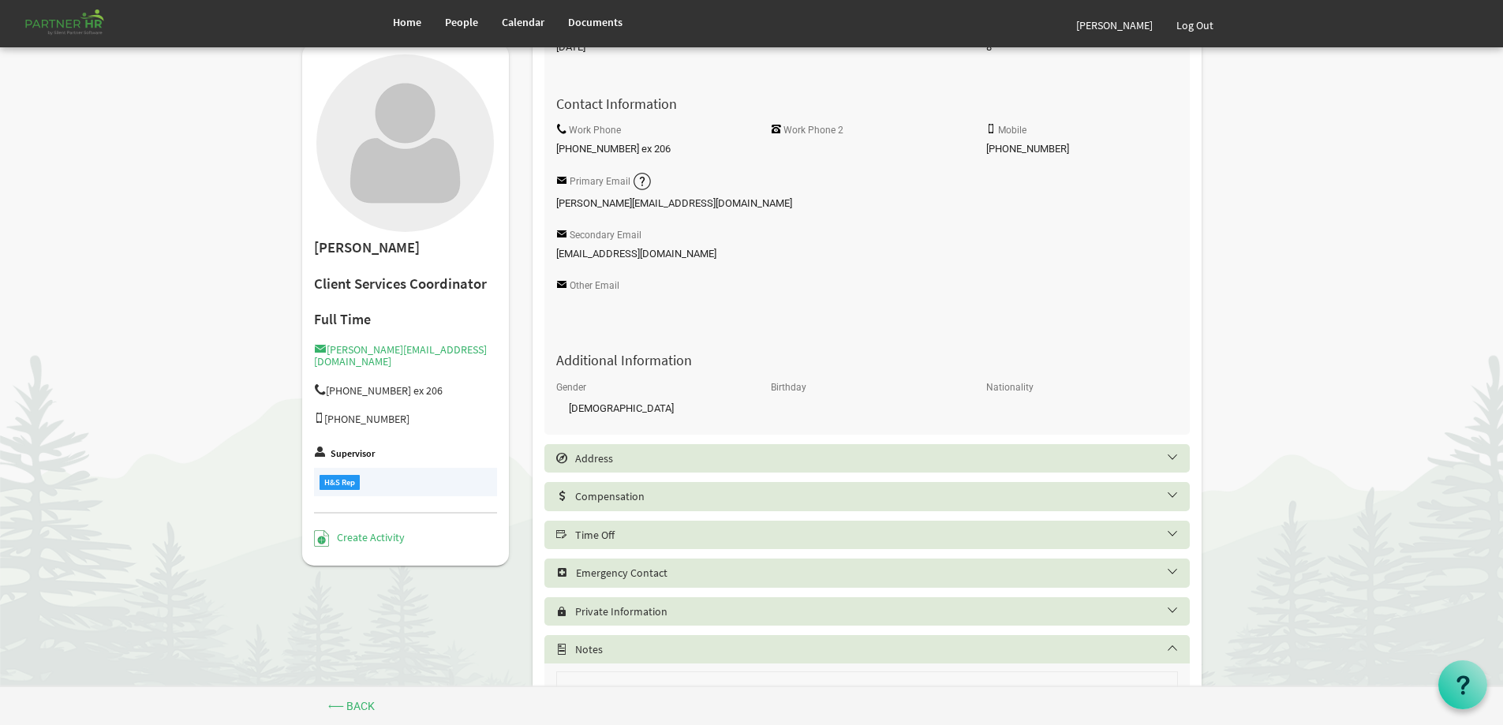
click at [773, 533] on h5 "Time Off" at bounding box center [879, 535] width 646 height 13
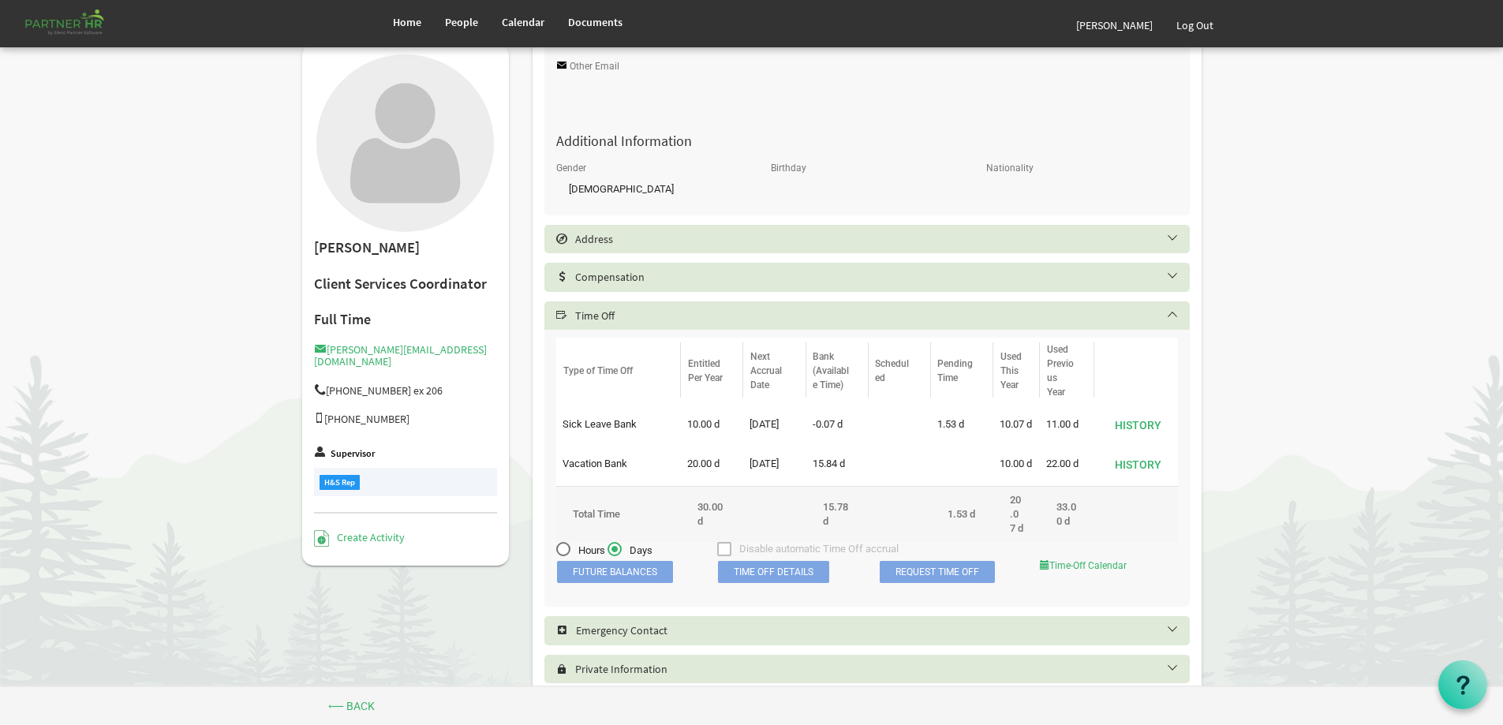
scroll to position [473, 0]
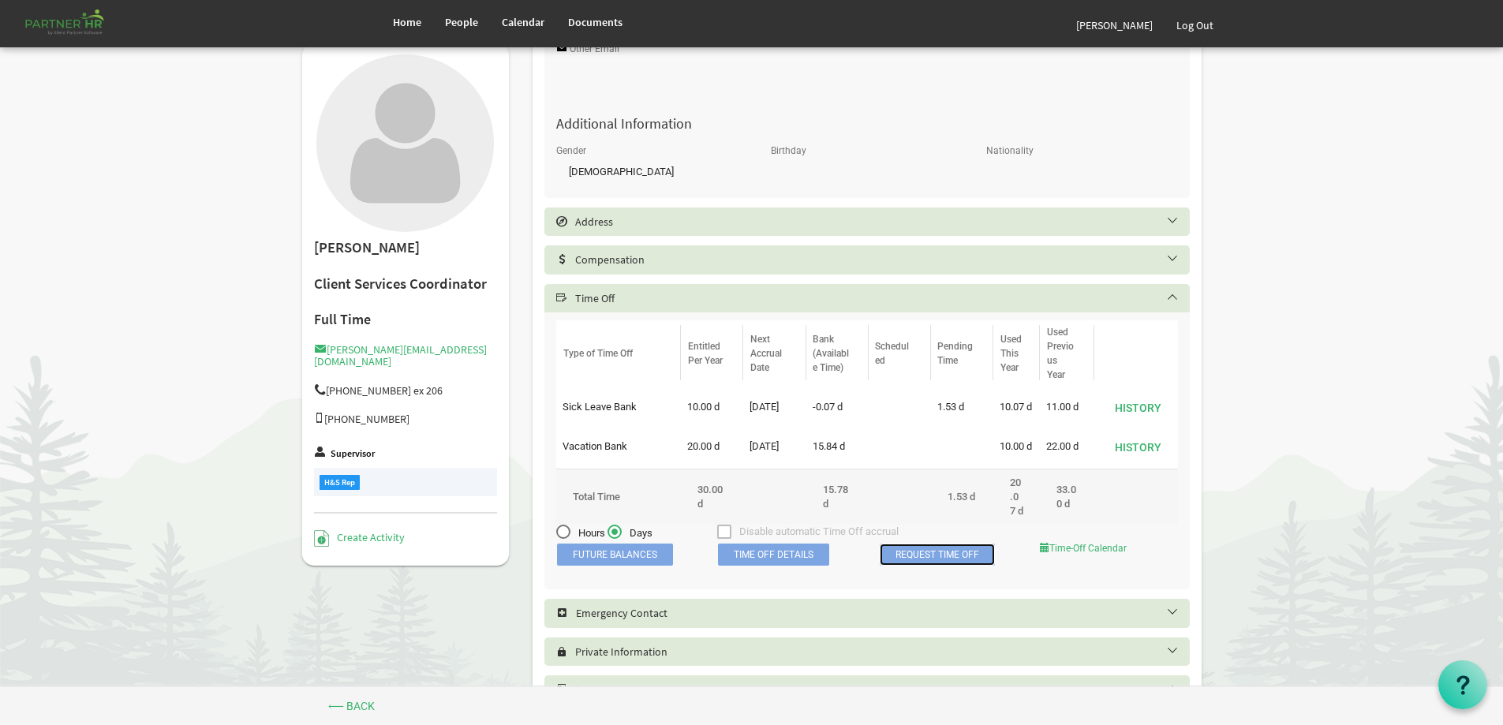
click at [925, 561] on link "Request Time Off" at bounding box center [937, 555] width 115 height 22
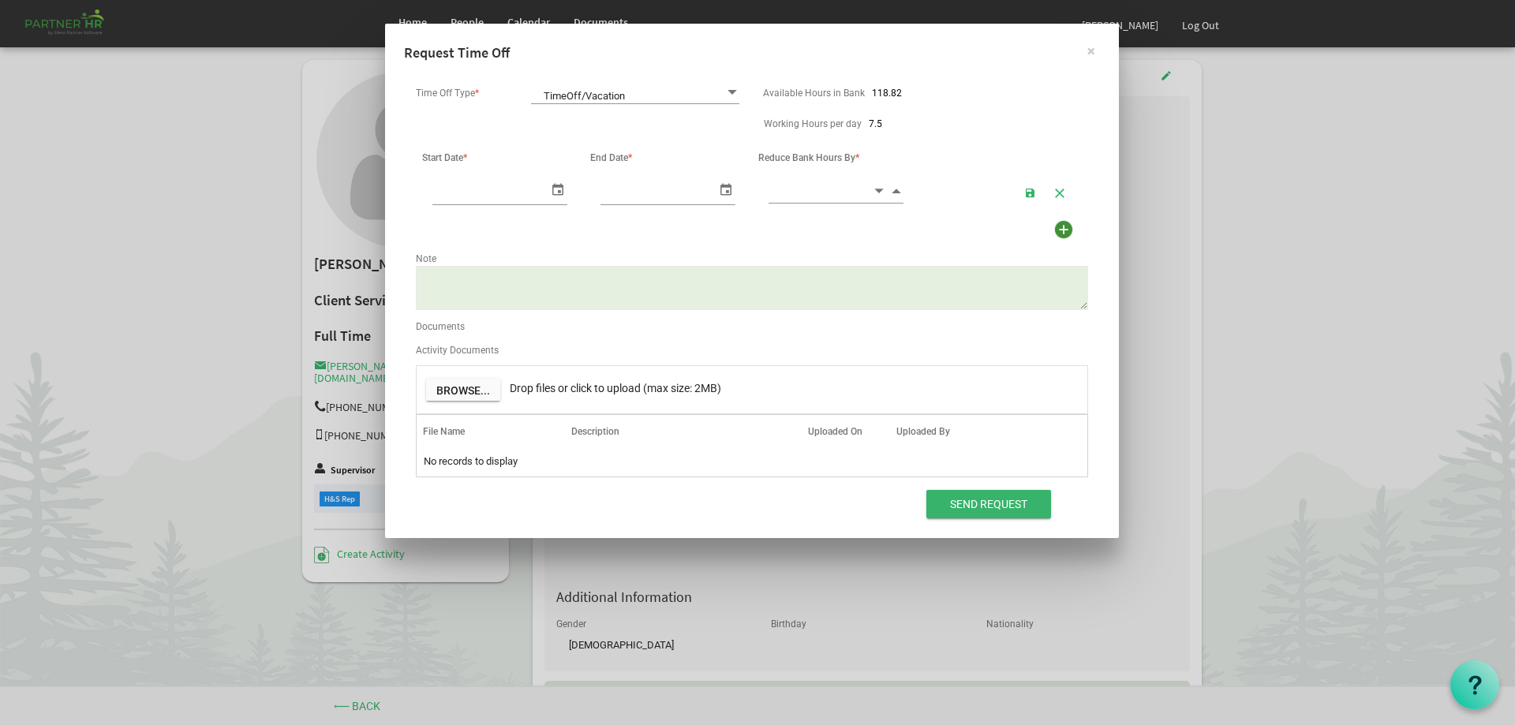
scroll to position [0, 17]
type input "8/11/2025"
click at [557, 191] on span "select" at bounding box center [557, 189] width 19 height 23
click at [1091, 48] on button "×" at bounding box center [1091, 51] width 39 height 39
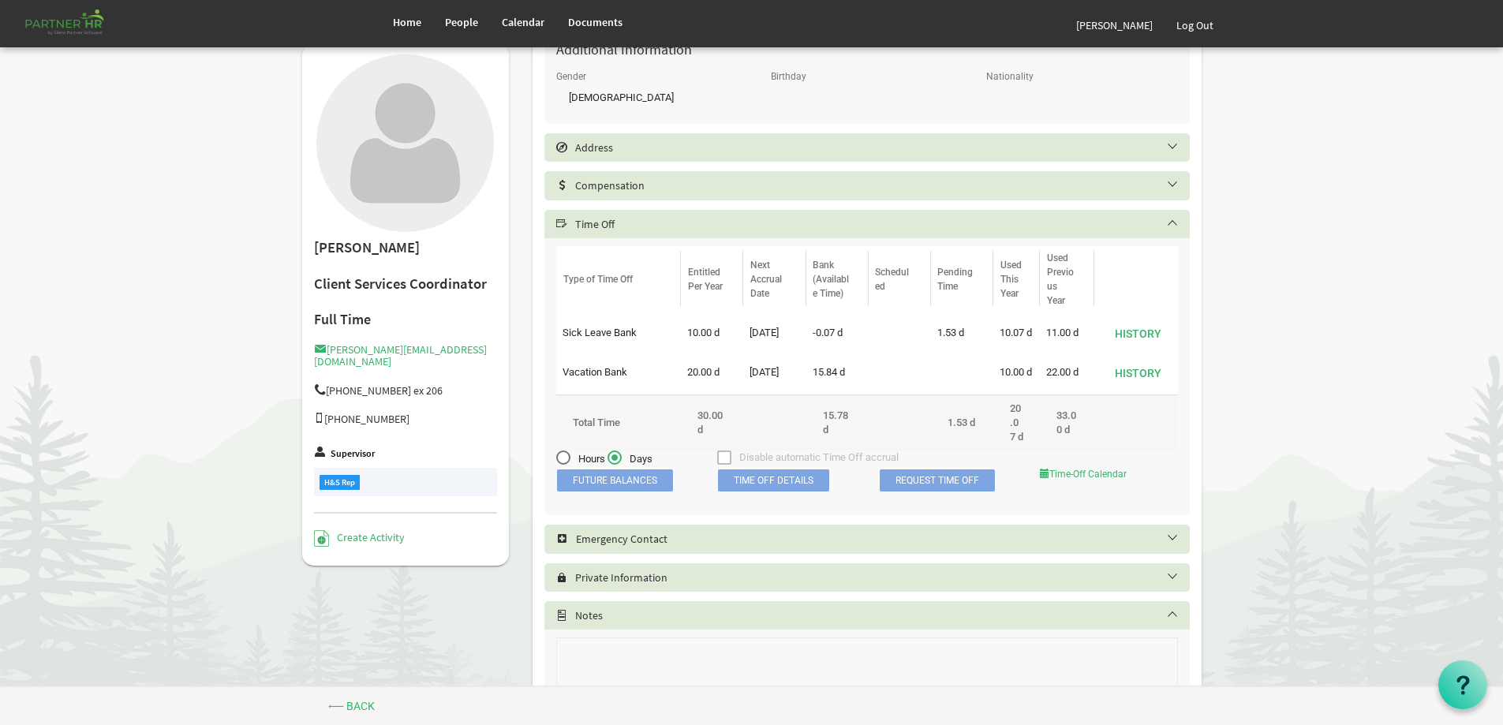
scroll to position [552, 0]
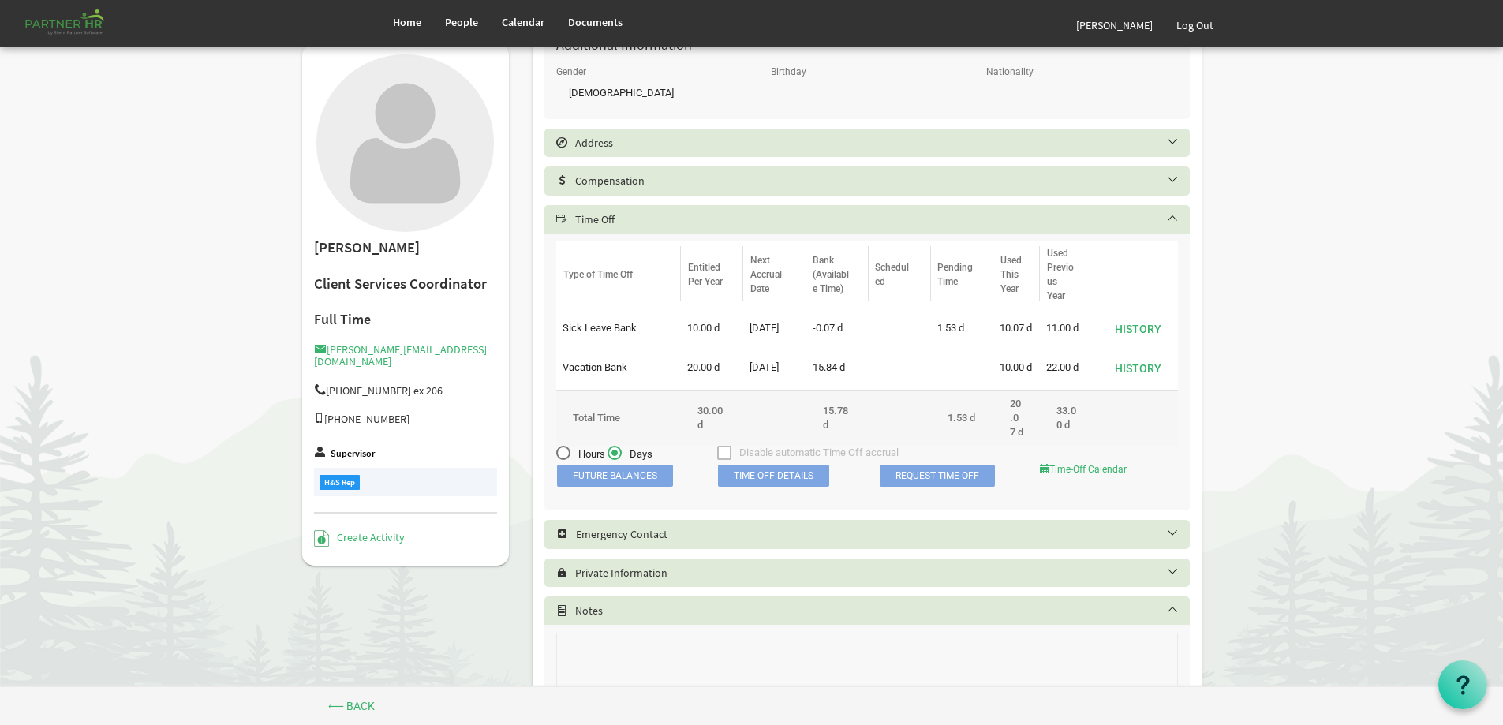
click at [795, 487] on span "Time Off Details" at bounding box center [773, 476] width 111 height 22
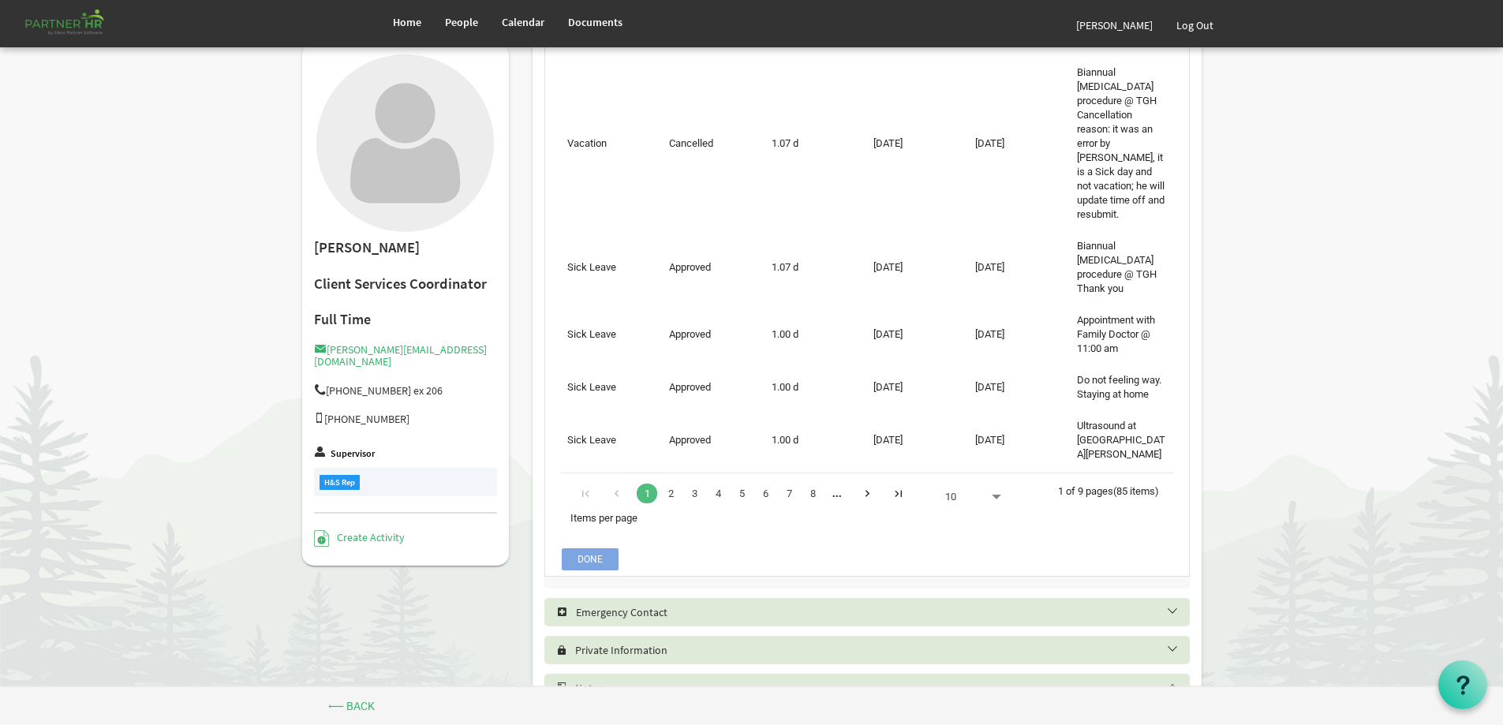
scroll to position [1485, 0]
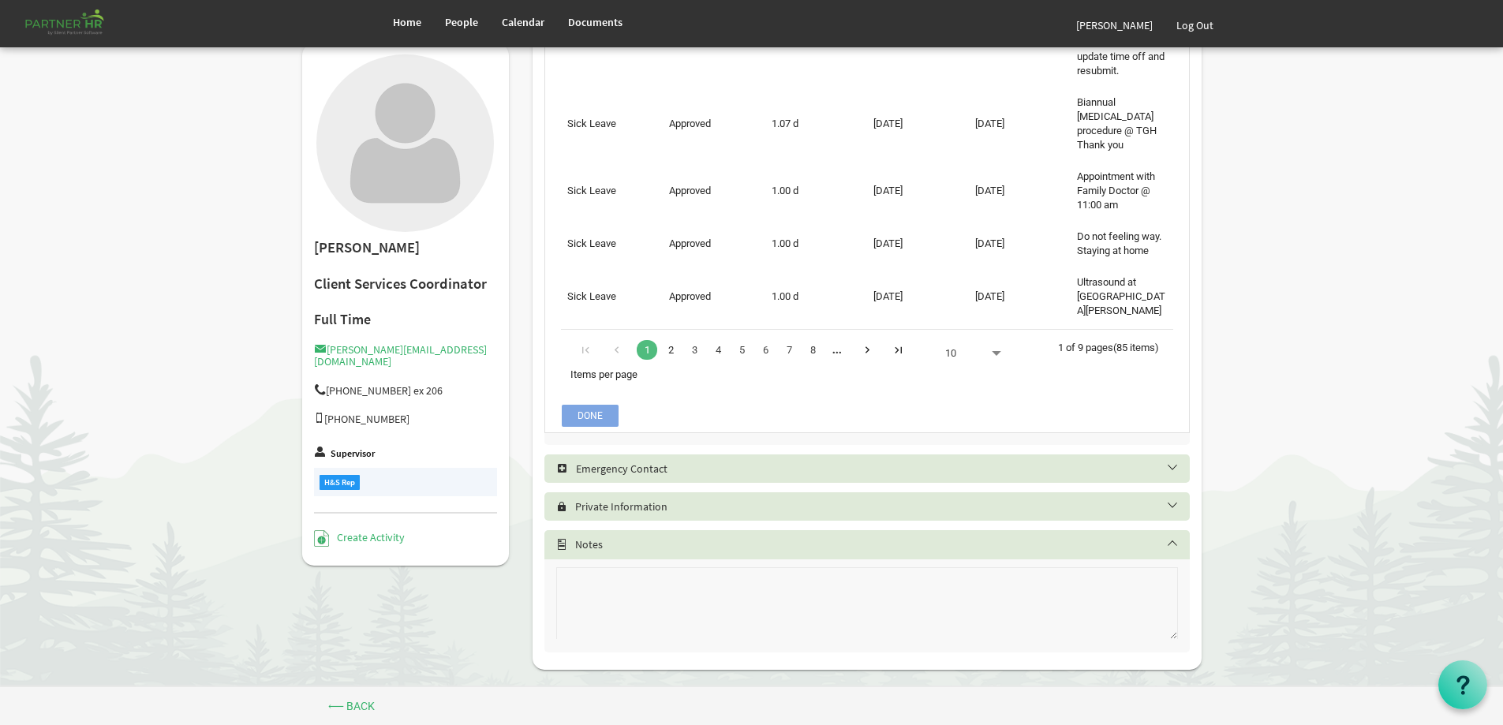
click at [669, 340] on link "2" at bounding box center [671, 350] width 21 height 20
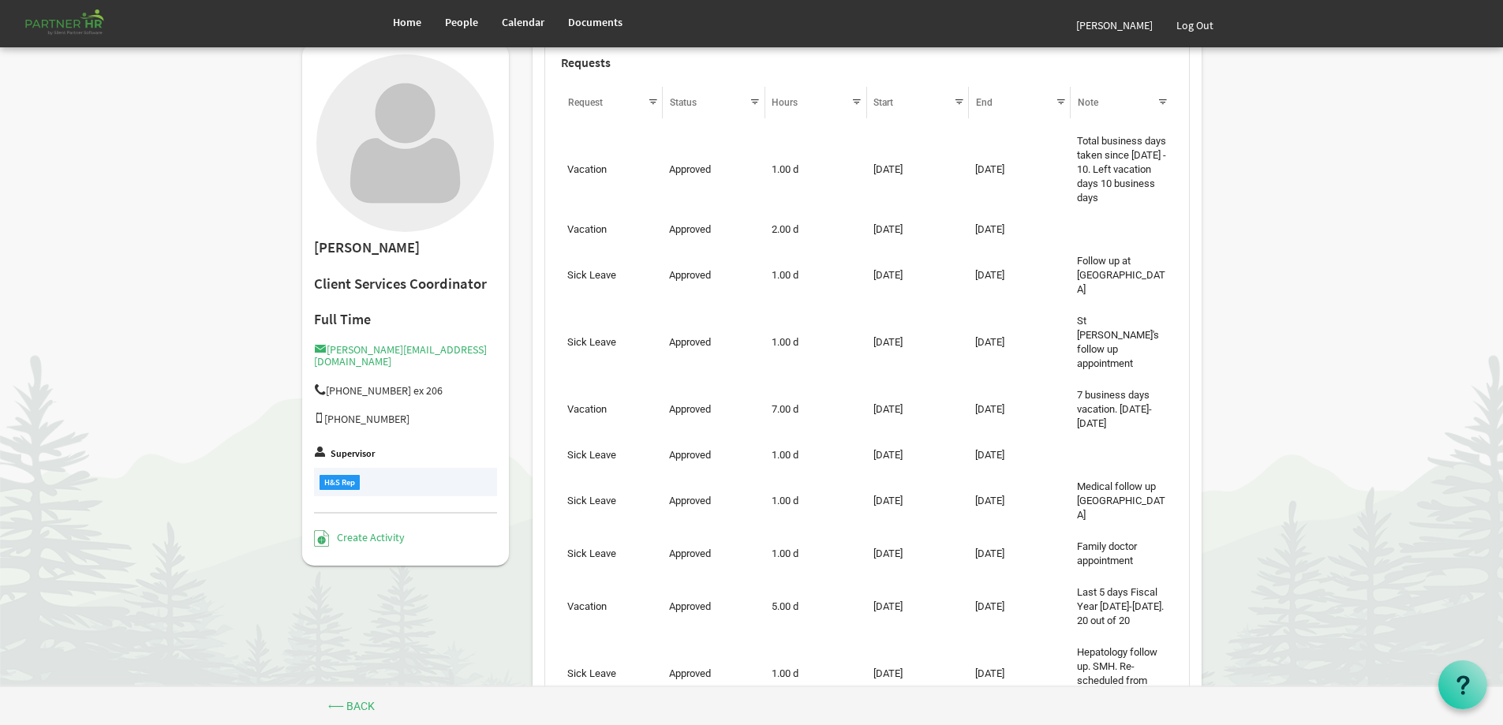
scroll to position [977, 0]
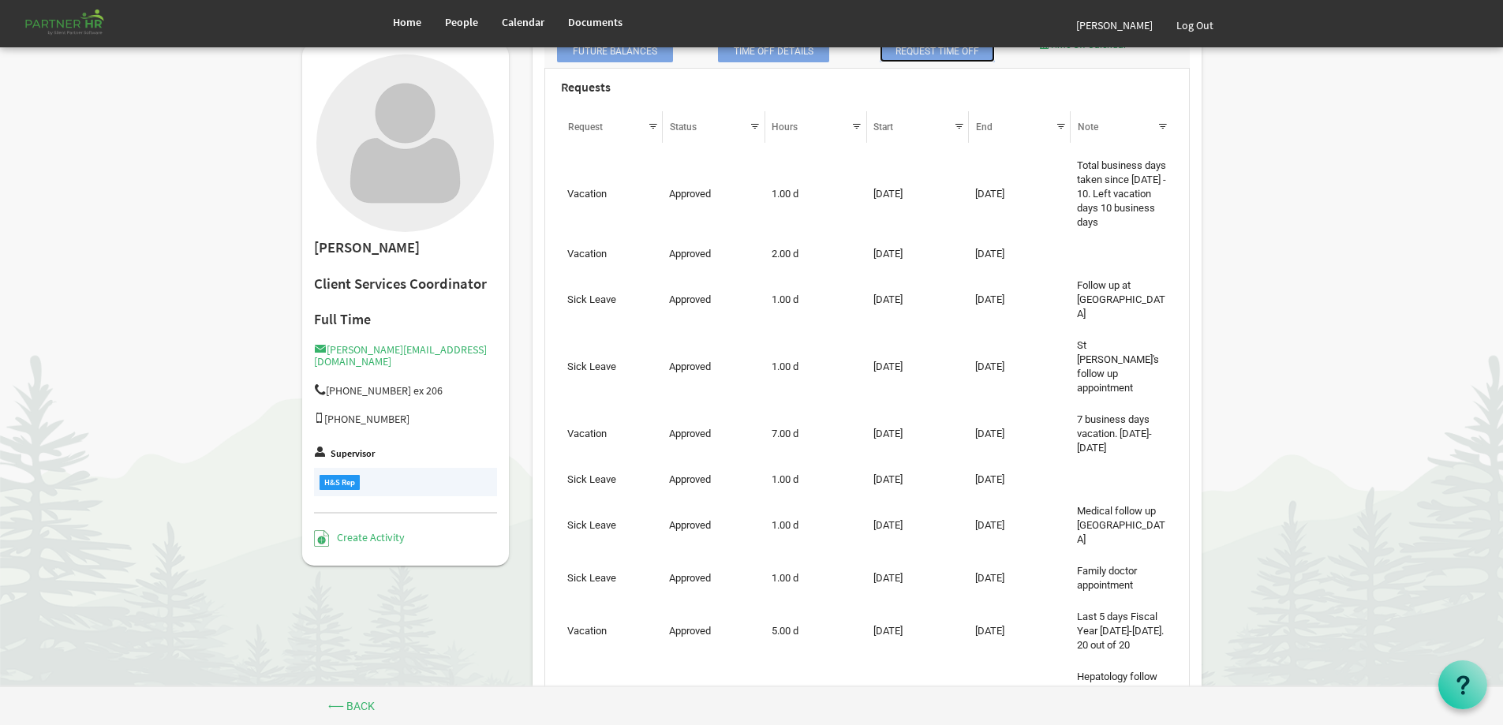
click at [931, 62] on link "Request Time Off" at bounding box center [937, 51] width 115 height 22
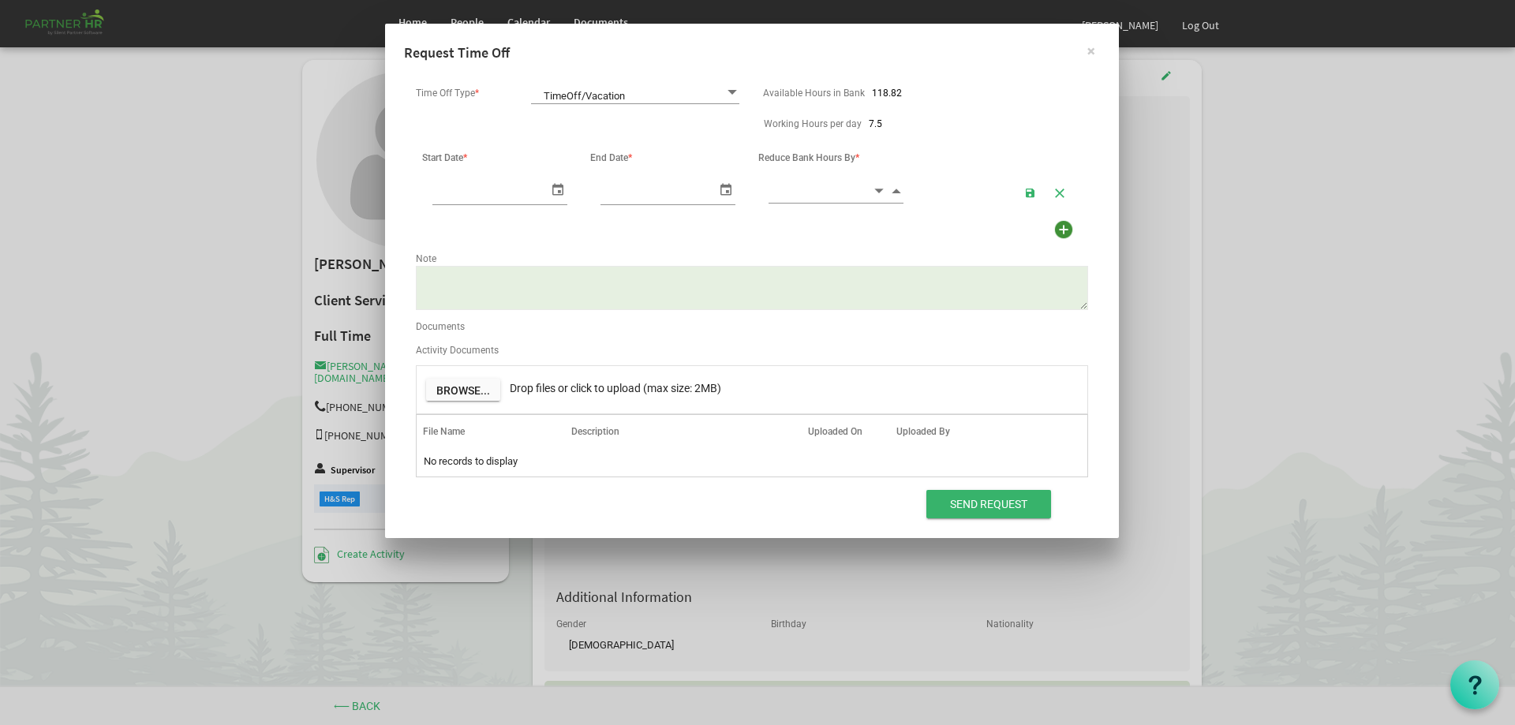
scroll to position [0, 17]
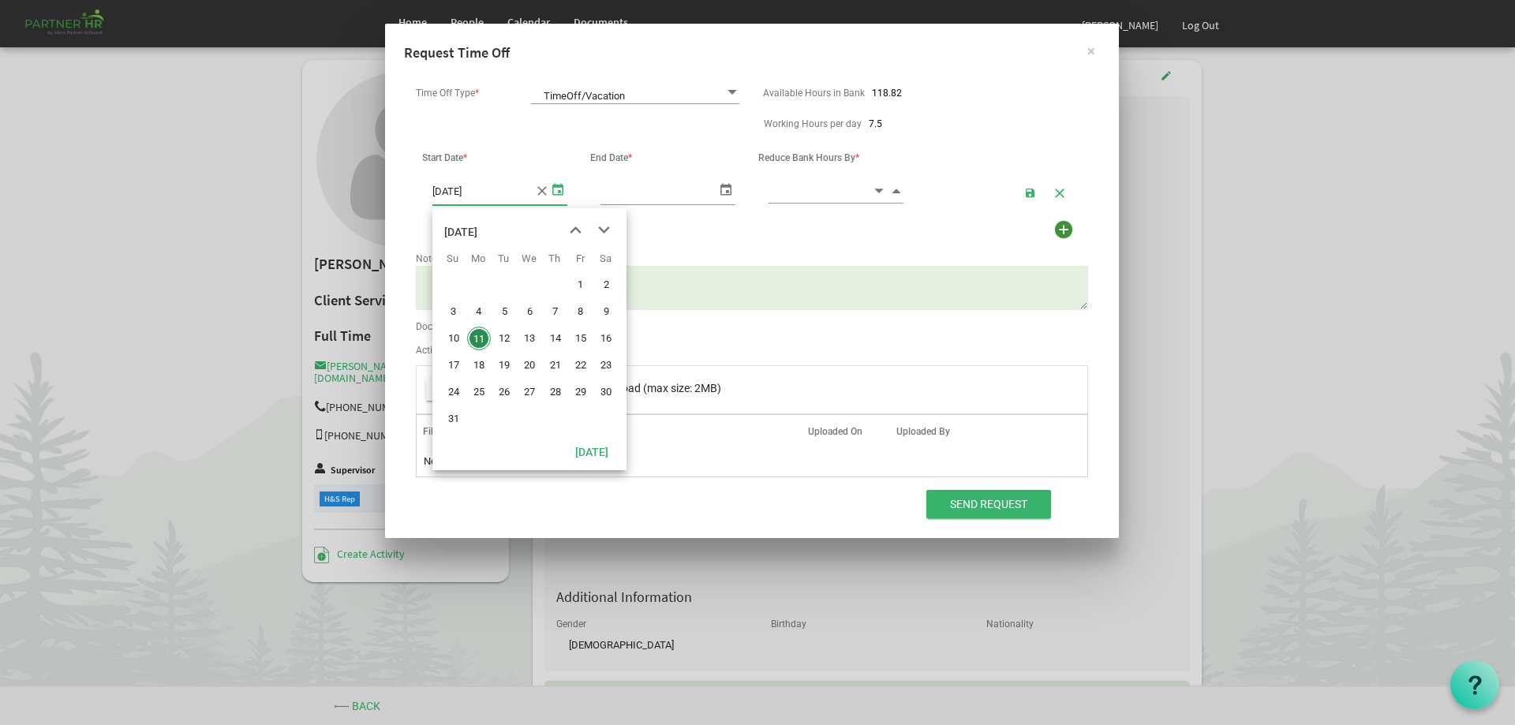
click at [559, 189] on span "select" at bounding box center [557, 189] width 19 height 23
click at [484, 365] on span "18" at bounding box center [479, 366] width 24 height 24
type input "[DATE]"
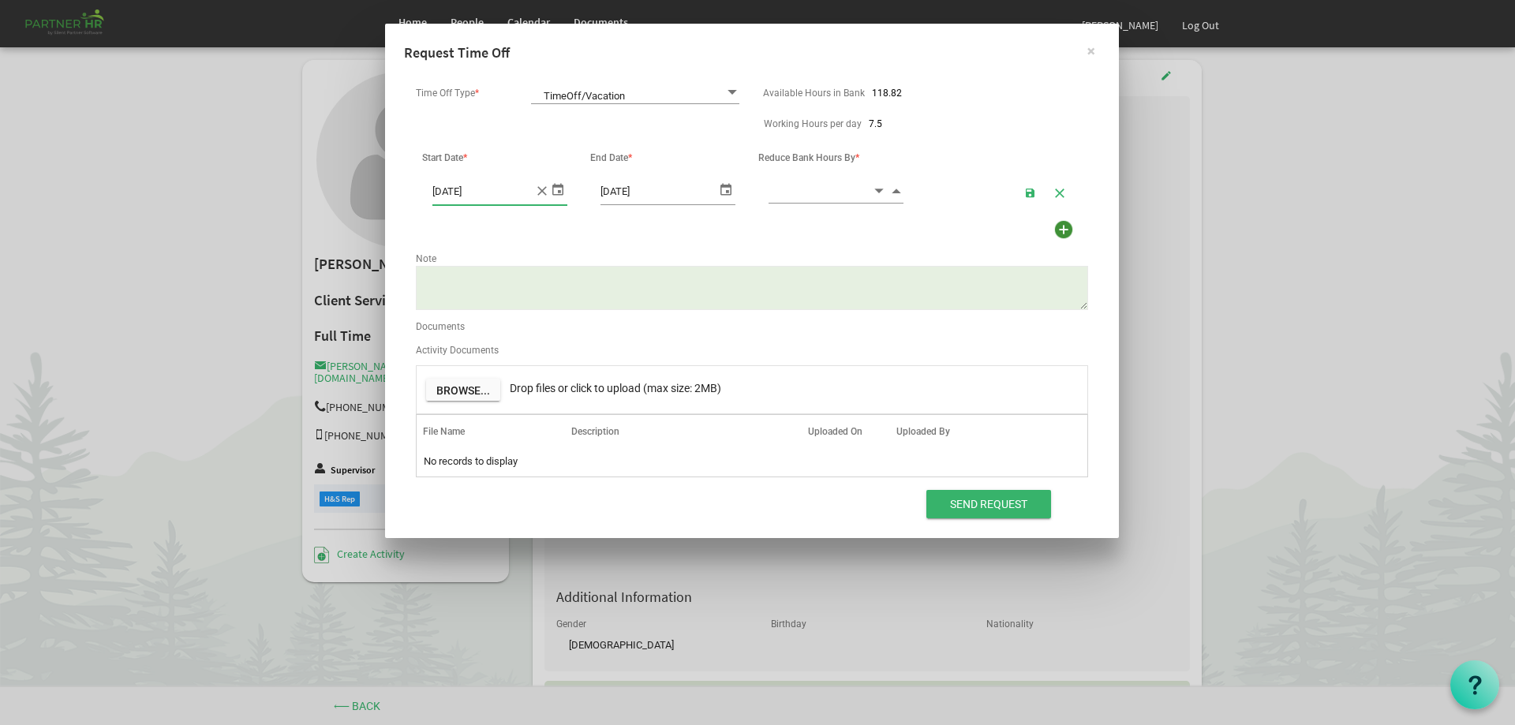
click at [726, 190] on span "select" at bounding box center [726, 189] width 19 height 23
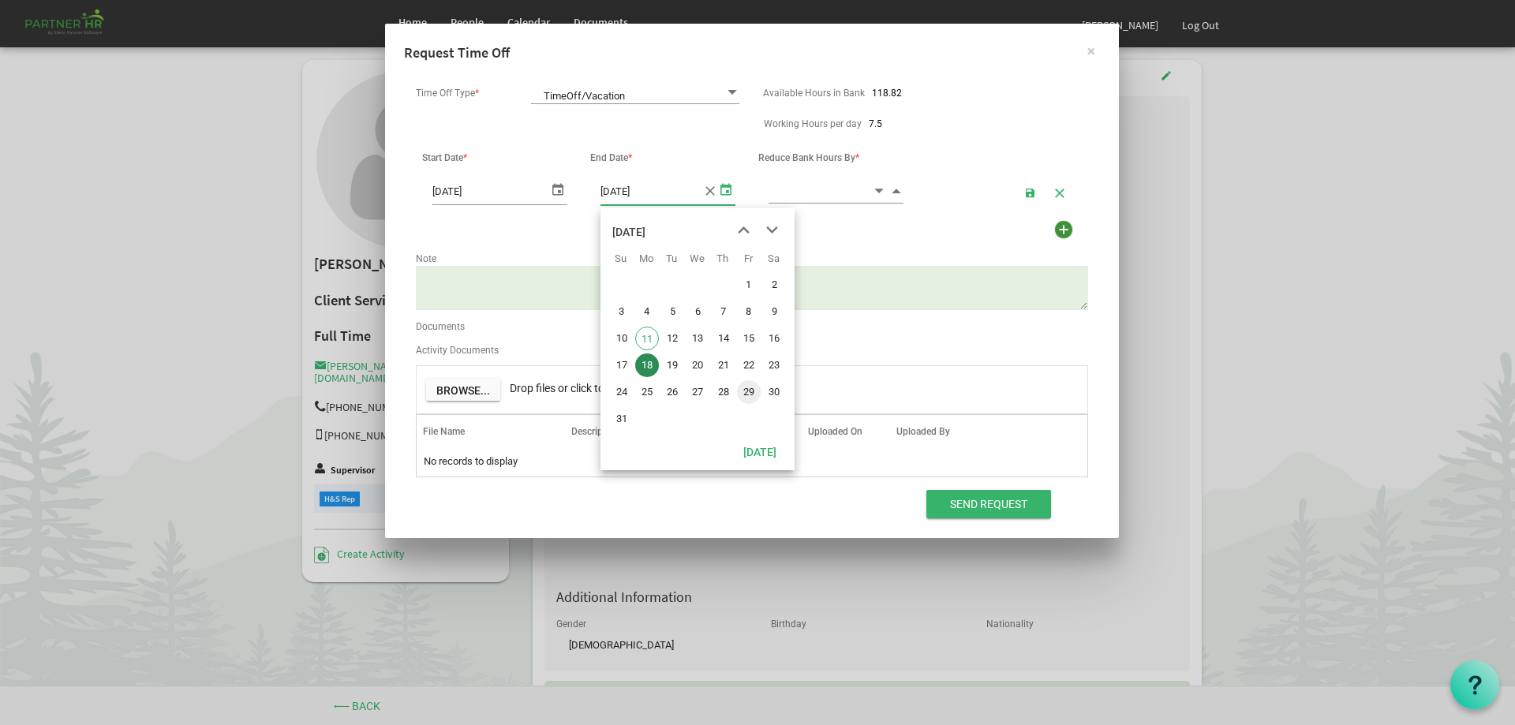
click at [754, 394] on span "29" at bounding box center [749, 392] width 24 height 24
type input "[DATE]"
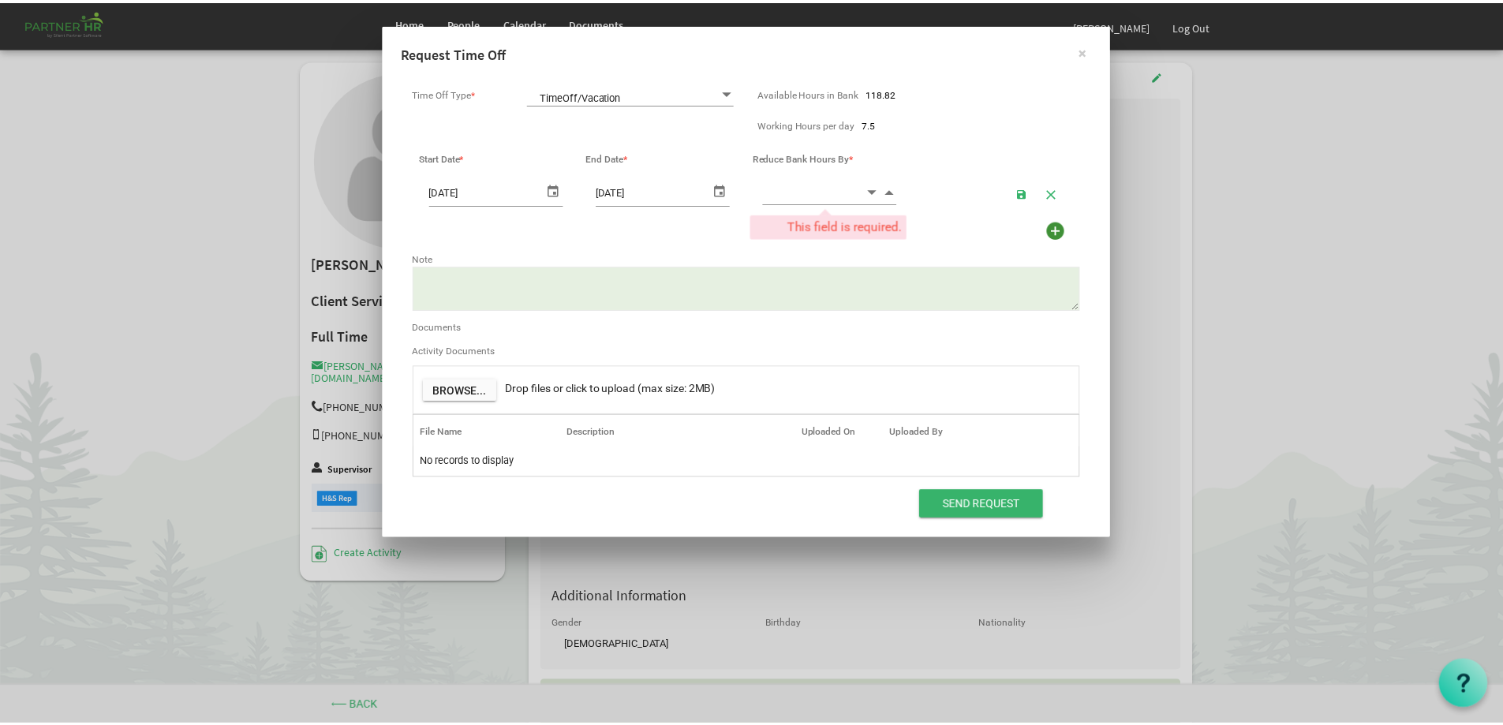
scroll to position [0, 0]
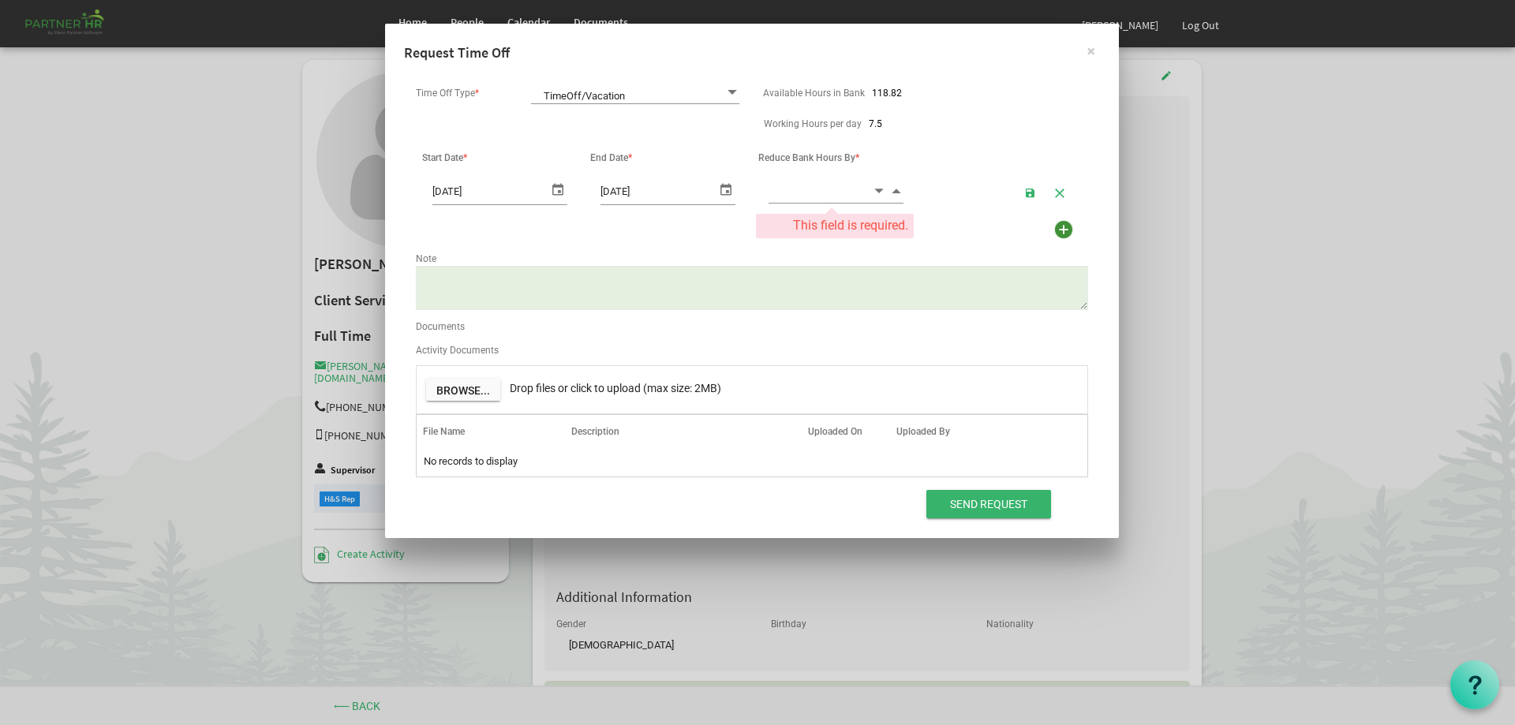
click at [740, 298] on textarea "Note" at bounding box center [752, 288] width 672 height 44
click at [825, 196] on input at bounding box center [820, 190] width 103 height 24
type input "75.00"
click at [582, 278] on textarea "Note" at bounding box center [752, 288] width 672 height 44
type textarea "C"
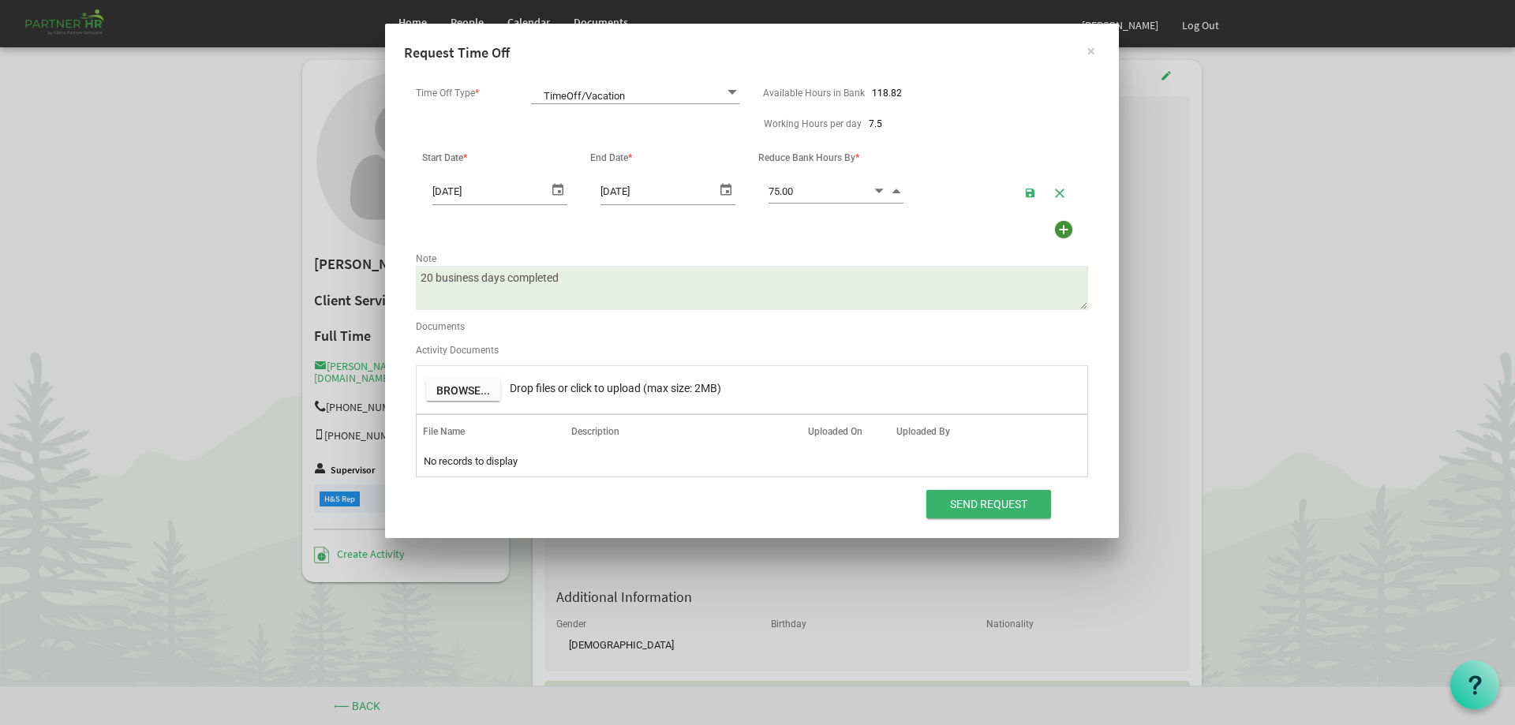
click at [579, 276] on textarea "20 business days completed" at bounding box center [752, 288] width 672 height 44
type textarea "20 business days completed for the [DATE]-[DATE] fiscal year."
click at [985, 503] on input "Send Request" at bounding box center [988, 504] width 125 height 28
